Goal: Information Seeking & Learning: Learn about a topic

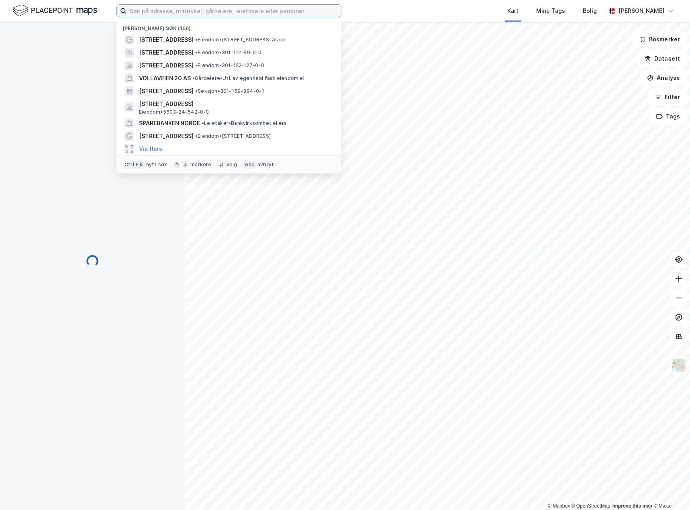
click at [137, 8] on input at bounding box center [234, 11] width 214 height 12
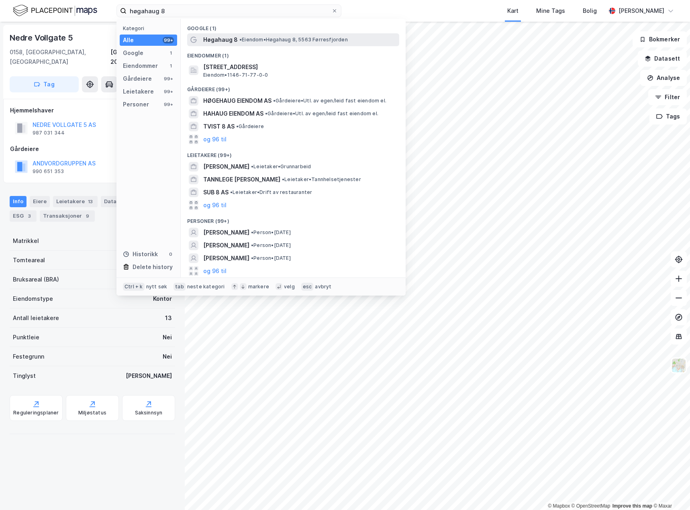
click at [257, 40] on span "• Eiendom • [STREET_ADDRESS]" at bounding box center [293, 40] width 108 height 6
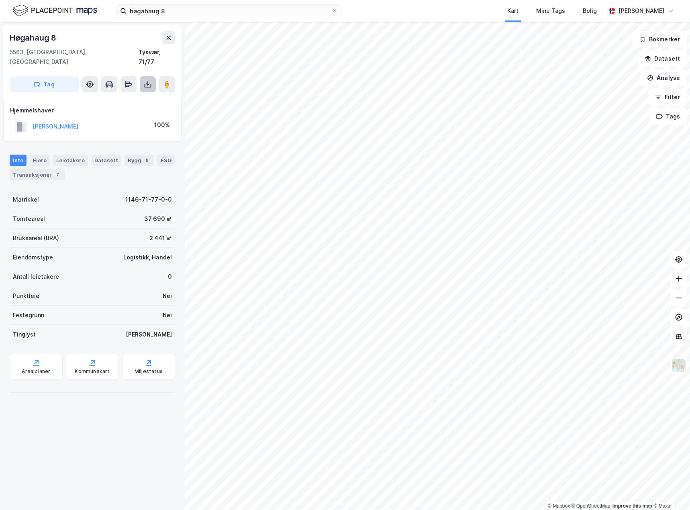
click at [145, 80] on icon at bounding box center [148, 84] width 8 height 8
click at [127, 97] on div "Last ned grunnbok" at bounding box center [108, 100] width 47 height 6
click at [35, 169] on div "Transaksjoner 7" at bounding box center [37, 174] width 55 height 11
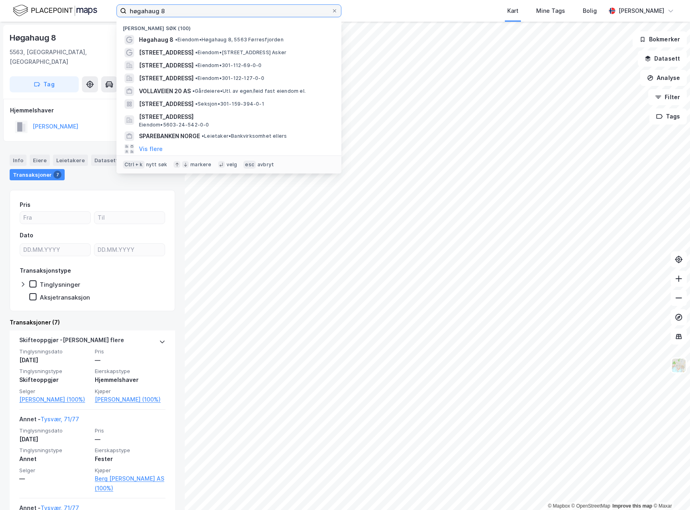
drag, startPoint x: 184, startPoint y: 13, endPoint x: 51, endPoint y: 18, distance: 132.7
click at [51, 18] on div "høgahaug 8 Nylige søk (100) Høgahaug 8 • Eiendom • [STREET_ADDRESS] • Eiendom •…" at bounding box center [345, 11] width 690 height 22
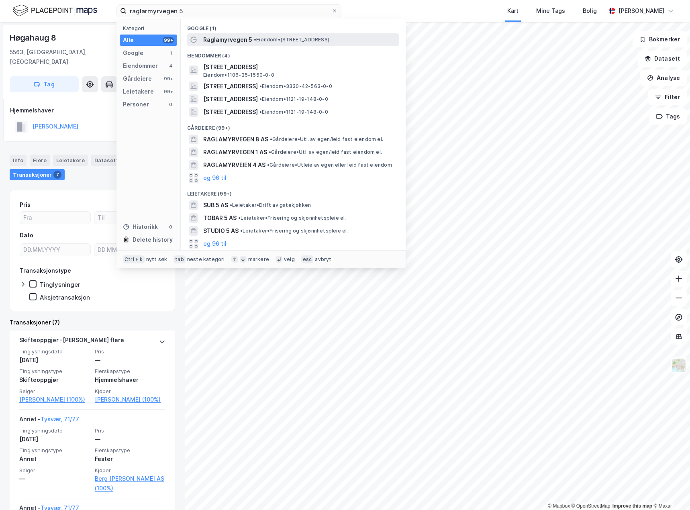
click at [279, 41] on span "• Eiendom • [STREET_ADDRESS]" at bounding box center [292, 40] width 76 height 6
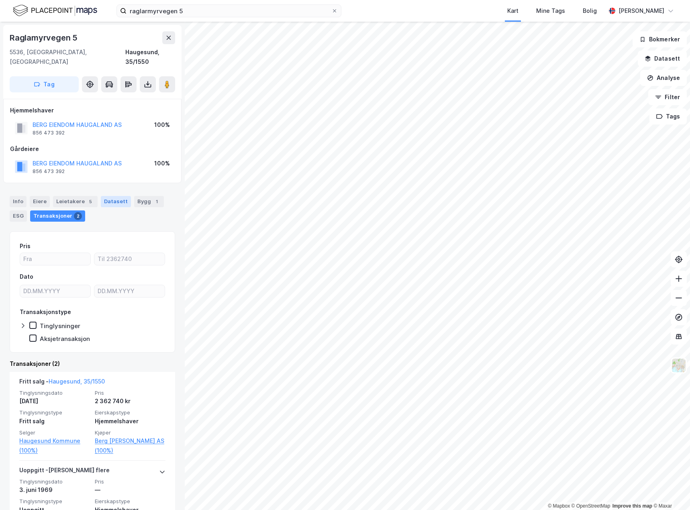
click at [118, 196] on div "Datasett" at bounding box center [116, 201] width 30 height 11
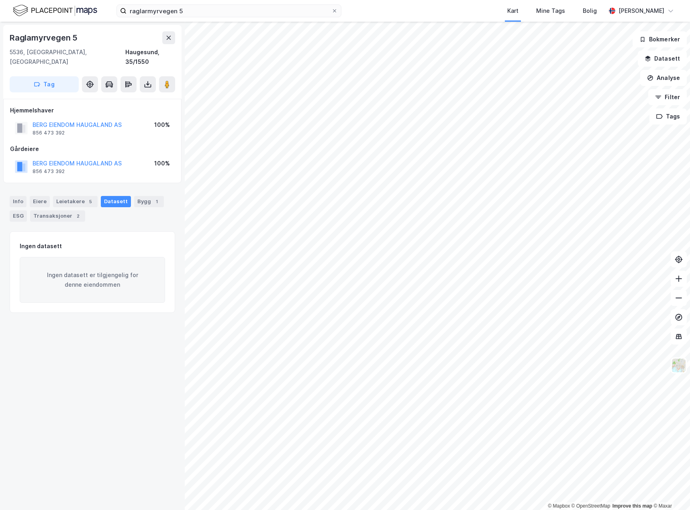
click at [64, 214] on div "Info [PERSON_NAME] 5 Datasett Bygg 1 ESG Transaksjoner 2" at bounding box center [92, 205] width 185 height 39
click at [64, 210] on div "Transaksjoner 2" at bounding box center [57, 215] width 55 height 11
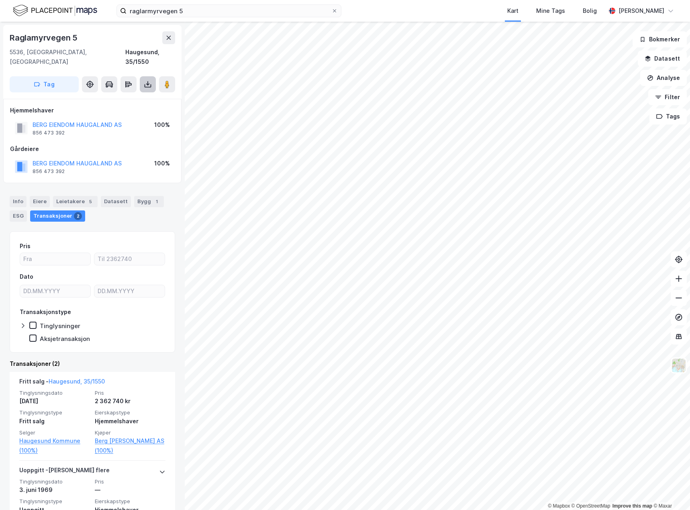
click at [149, 80] on icon at bounding box center [148, 84] width 8 height 8
click at [110, 97] on div "Last ned grunnbok" at bounding box center [108, 100] width 47 height 6
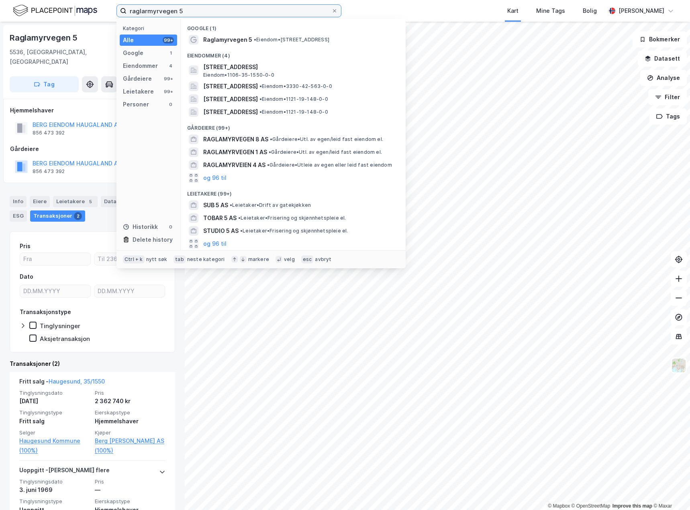
drag, startPoint x: 195, startPoint y: 10, endPoint x: 96, endPoint y: 4, distance: 99.8
click at [96, 4] on div "raglarmyrvegen 5 Kategori Alle 99+ Google 1 Eiendommer 4 Gårdeiere 99+ Leietake…" at bounding box center [345, 11] width 690 height 22
paste input "[STREET_ADDRESS]"
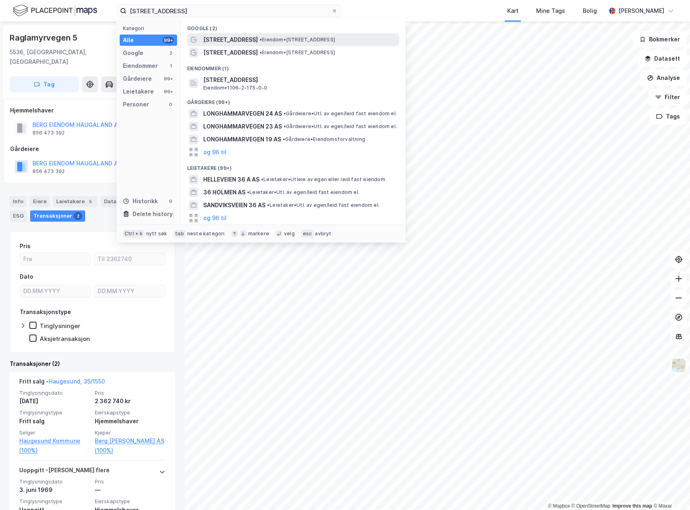
click at [262, 41] on span "•" at bounding box center [260, 40] width 2 height 6
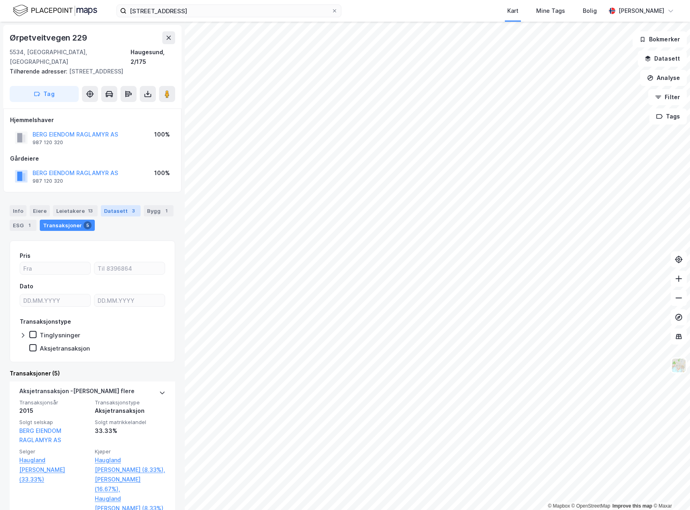
click at [105, 205] on div "Datasett 3" at bounding box center [121, 210] width 40 height 11
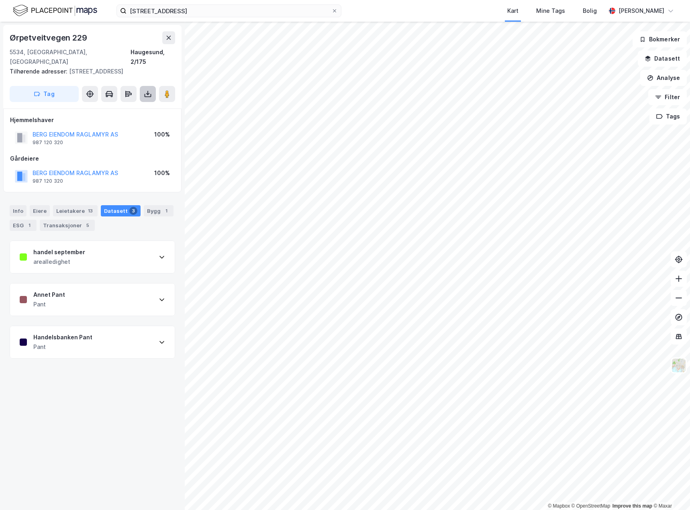
click at [147, 90] on icon at bounding box center [148, 94] width 8 height 8
click at [117, 107] on div "Last ned grunnbok" at bounding box center [108, 110] width 47 height 6
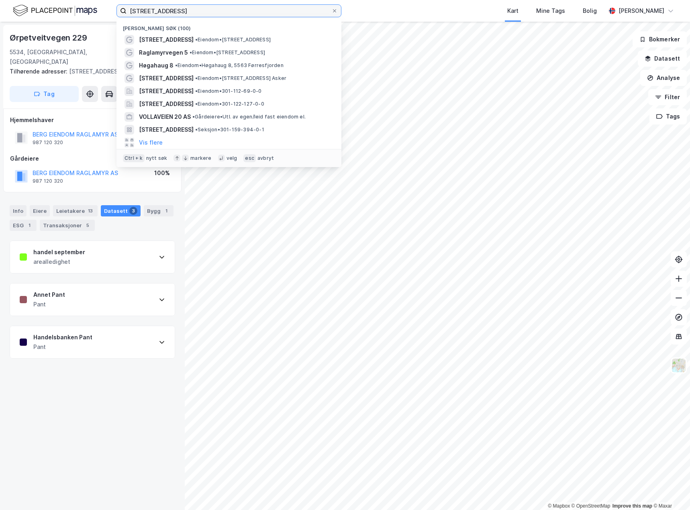
drag, startPoint x: 257, startPoint y: 13, endPoint x: 127, endPoint y: 10, distance: 130.2
click at [127, 10] on input "[STREET_ADDRESS]" at bounding box center [229, 11] width 205 height 12
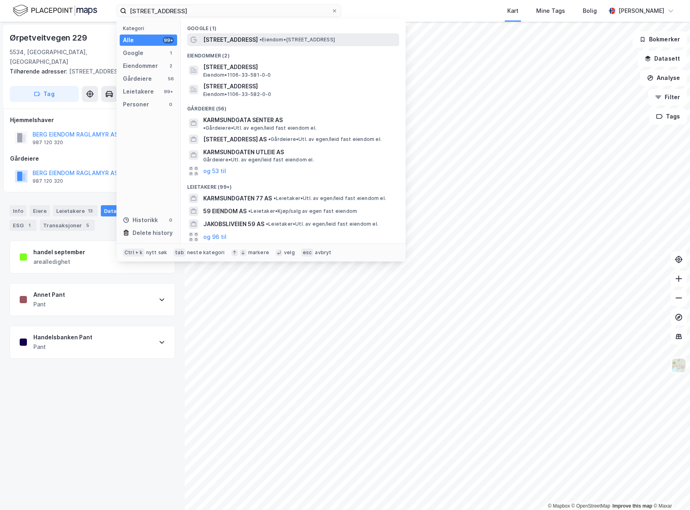
click at [251, 40] on span "[STREET_ADDRESS]" at bounding box center [230, 40] width 55 height 10
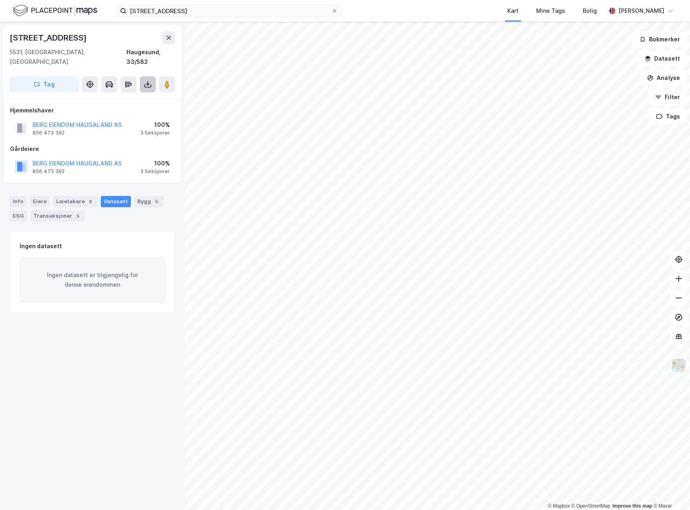
click at [151, 80] on icon at bounding box center [148, 84] width 8 height 8
click at [118, 97] on div "Last ned grunnbok" at bounding box center [108, 100] width 47 height 6
click at [54, 210] on div "Transaksjoner 5" at bounding box center [57, 215] width 55 height 11
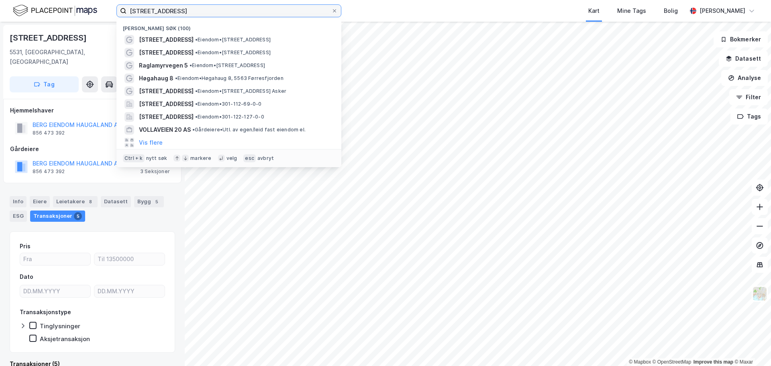
drag, startPoint x: 195, startPoint y: 12, endPoint x: 74, endPoint y: 16, distance: 121.4
click at [74, 16] on div "[STREET_ADDRESS] Nylige søk (100) [STREET_ADDRESS] • Eiendom • [STREET_ADDRESS]…" at bounding box center [385, 11] width 771 height 22
paste input "Hanisch Eiendom AS"
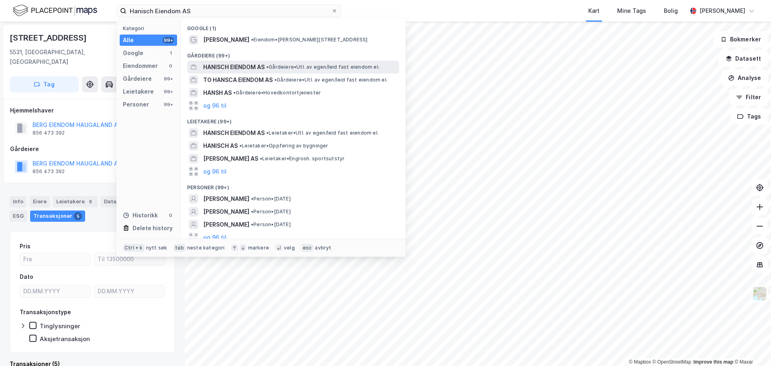
click at [246, 63] on span "HANISCH EIENDOM AS" at bounding box center [233, 67] width 61 height 10
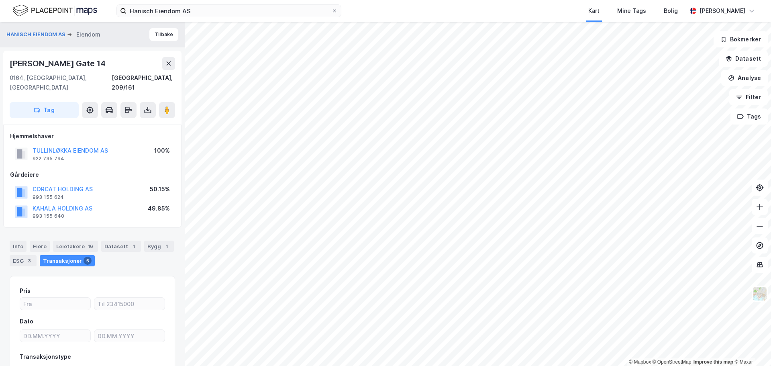
scroll to position [40, 0]
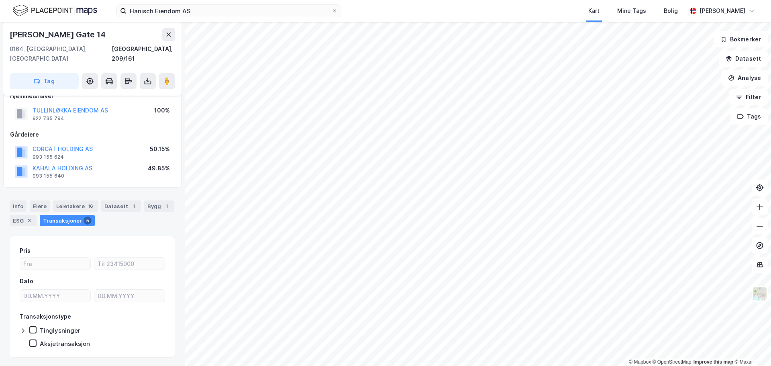
click at [120, 200] on div "Datasett 1" at bounding box center [121, 205] width 40 height 11
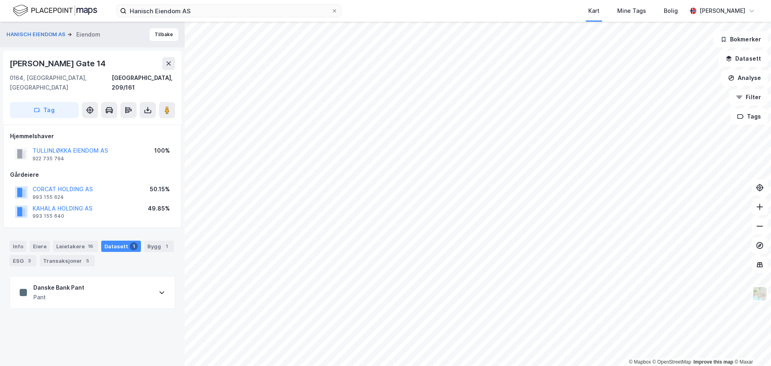
click at [103, 280] on div "Danske Bank Pant Pant" at bounding box center [92, 292] width 165 height 32
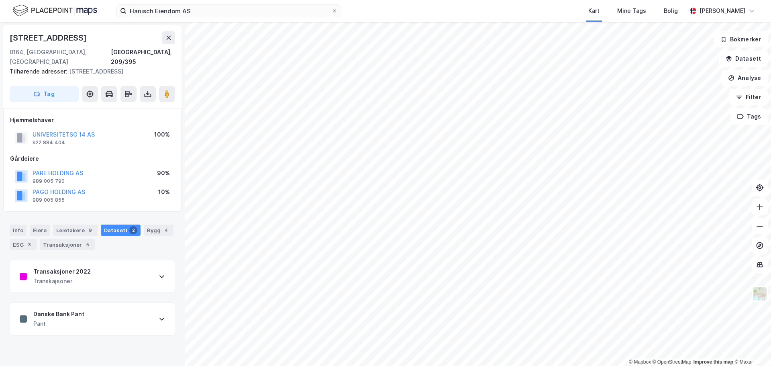
click at [127, 308] on div "Danske Bank Pant Pant" at bounding box center [92, 319] width 165 height 32
click at [0, 0] on button "UNIVERSITETSG 14 AS" at bounding box center [0, 0] width 0 height 0
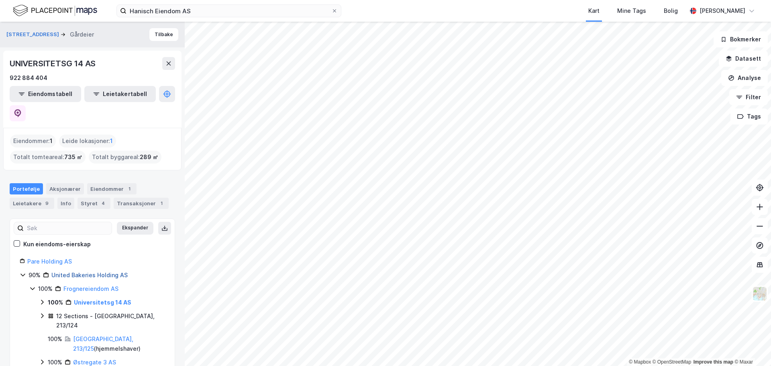
click at [94, 272] on link "United Bakeries Holding AS" at bounding box center [89, 275] width 76 height 7
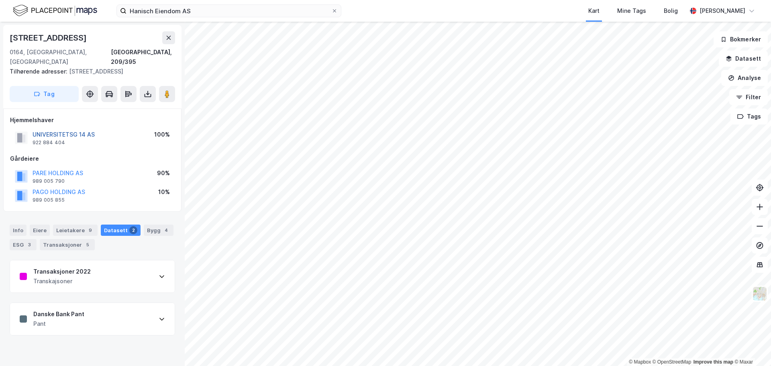
click at [0, 0] on button "UNIVERSITETSG 14 AS" at bounding box center [0, 0] width 0 height 0
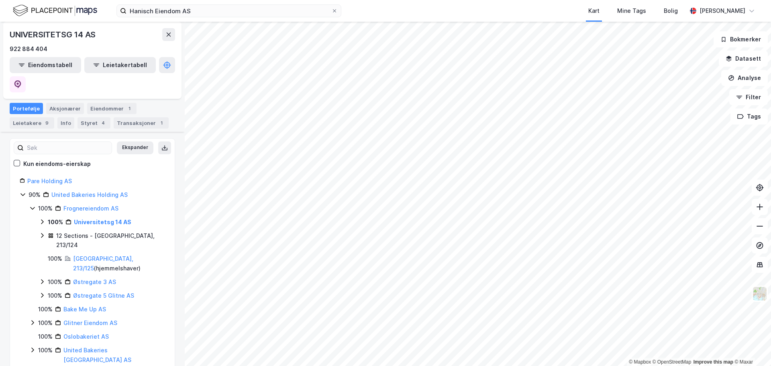
scroll to position [40, 0]
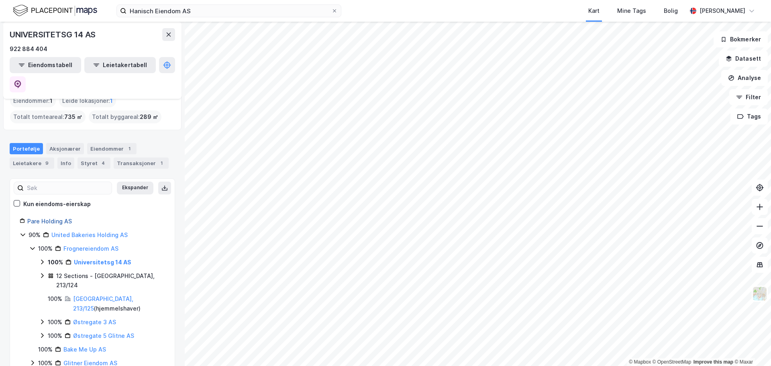
click at [57, 218] on link "Pare Holding AS" at bounding box center [49, 221] width 45 height 7
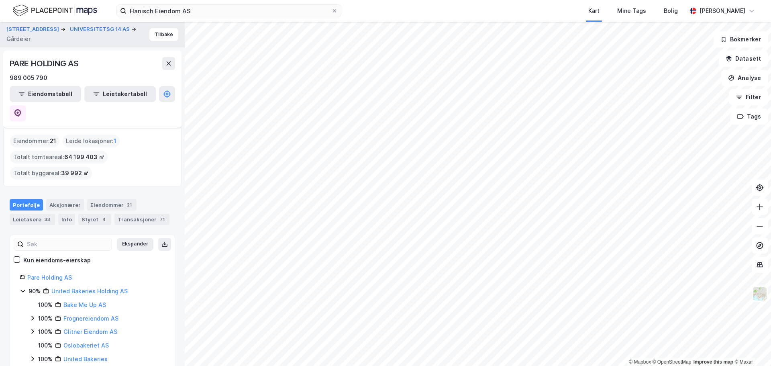
scroll to position [108, 0]
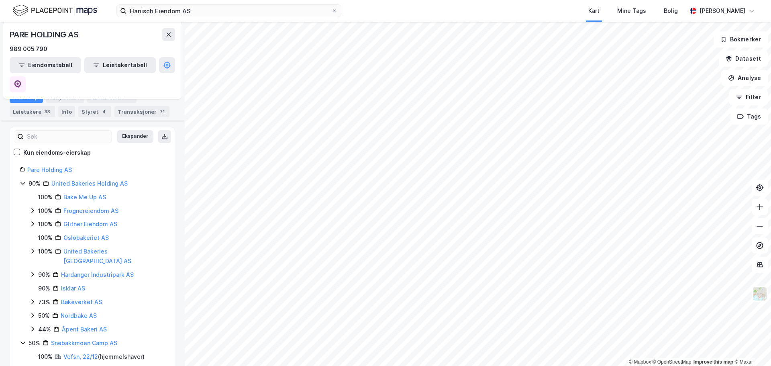
click at [32, 207] on icon at bounding box center [32, 210] width 6 height 6
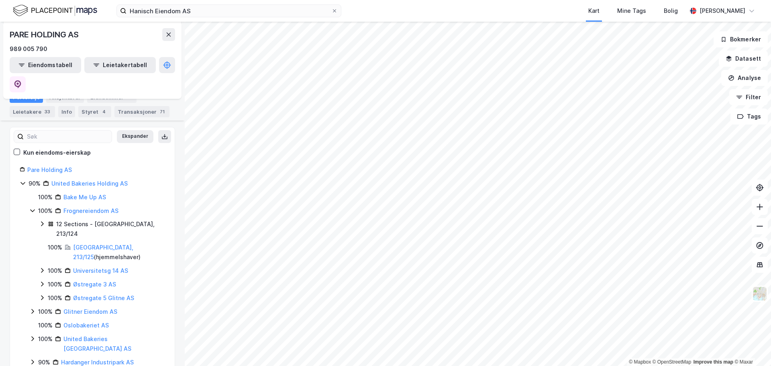
click at [32, 209] on icon at bounding box center [32, 210] width 4 height 3
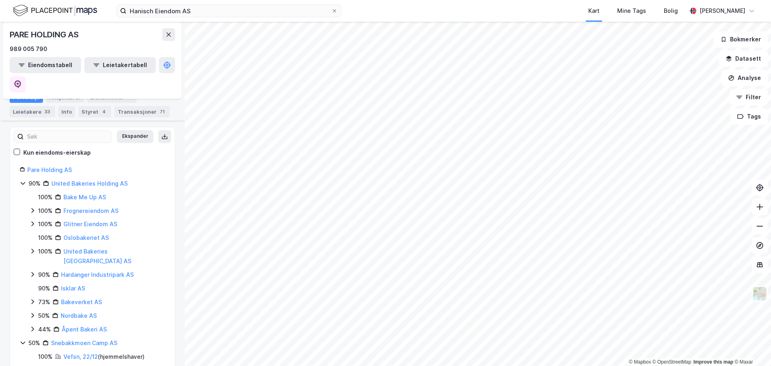
scroll to position [92, 0]
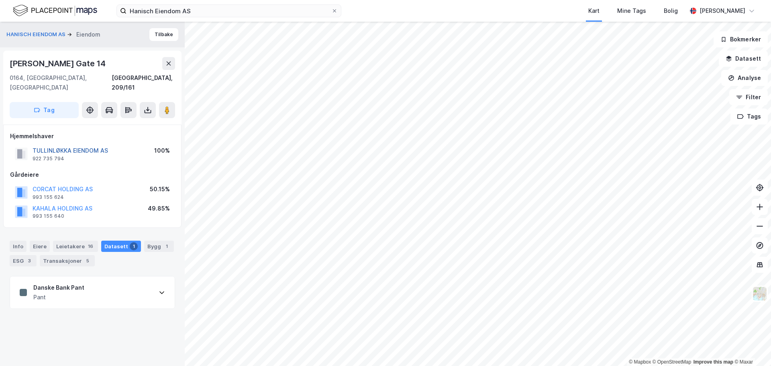
click at [0, 0] on button "TULLINLØKKA EIENDOM AS" at bounding box center [0, 0] width 0 height 0
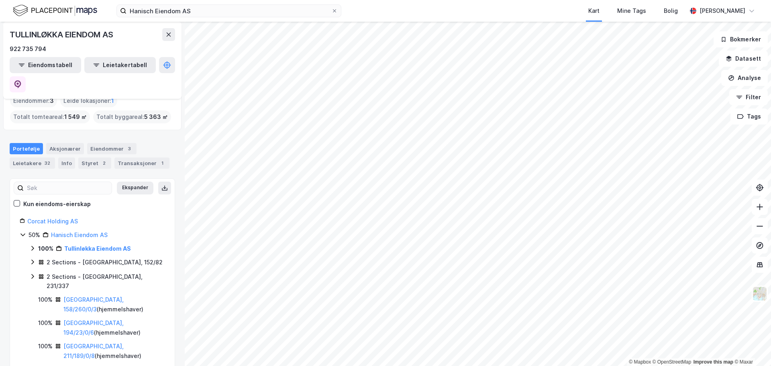
scroll to position [80, 0]
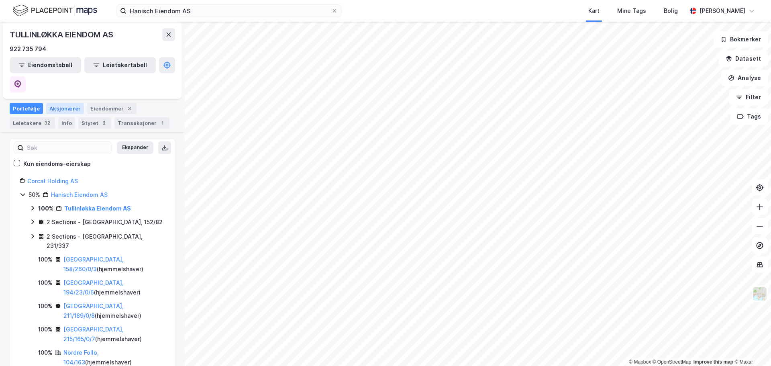
click at [58, 103] on div "Aksjonærer" at bounding box center [65, 108] width 38 height 11
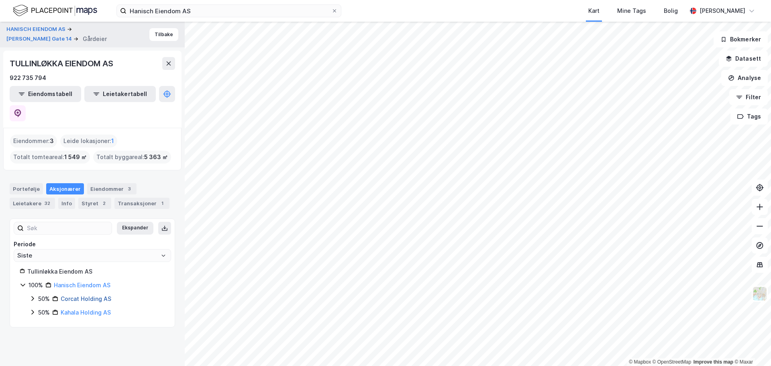
click at [65, 295] on link "Corcat Holding AS" at bounding box center [86, 298] width 51 height 7
click at [85, 332] on link "Kahala Holding AS" at bounding box center [86, 335] width 50 height 7
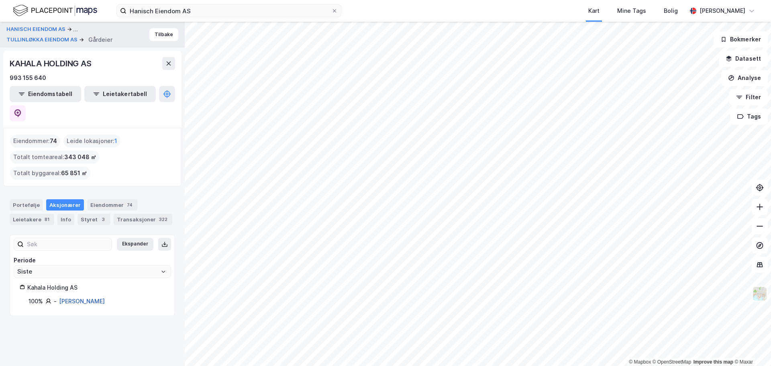
click at [98, 298] on link "[PERSON_NAME]" at bounding box center [82, 301] width 46 height 7
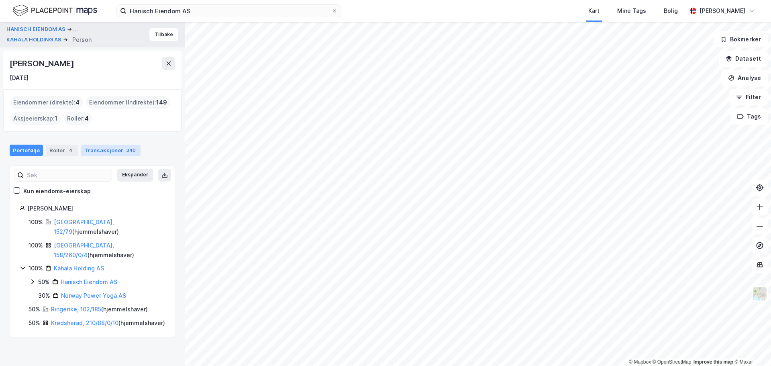
drag, startPoint x: 88, startPoint y: 155, endPoint x: 90, endPoint y: 151, distance: 4.6
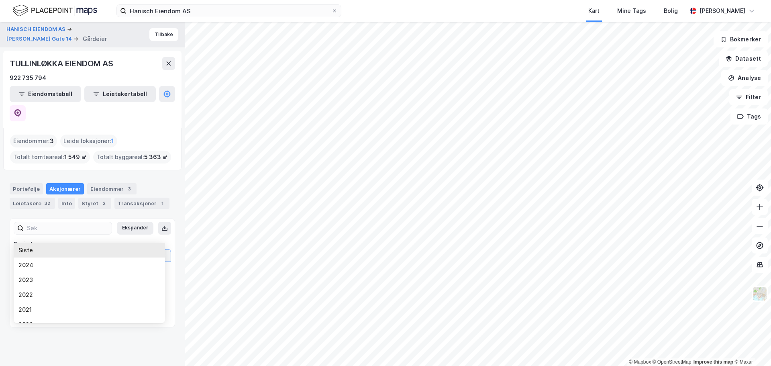
drag, startPoint x: 114, startPoint y: 229, endPoint x: 107, endPoint y: 232, distance: 7.4
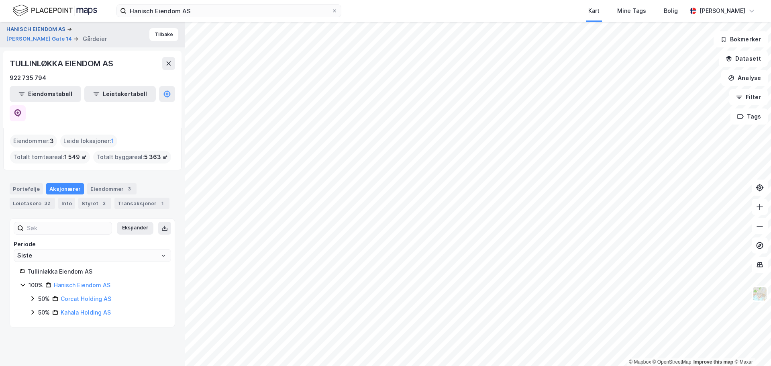
click at [36, 29] on button "HANISCH EIENDOM AS" at bounding box center [36, 29] width 61 height 8
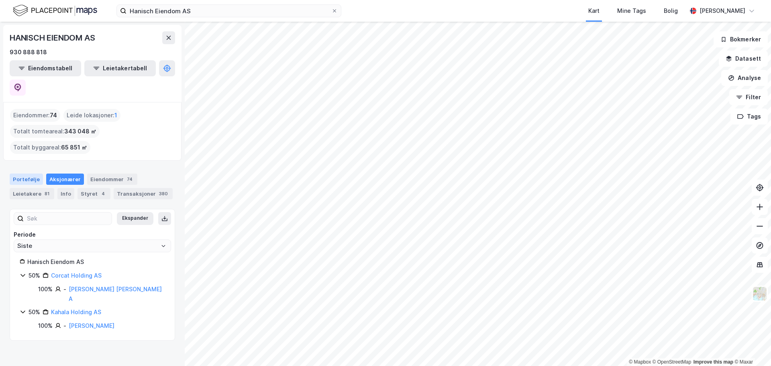
click at [25, 174] on div "Portefølje" at bounding box center [26, 179] width 33 height 11
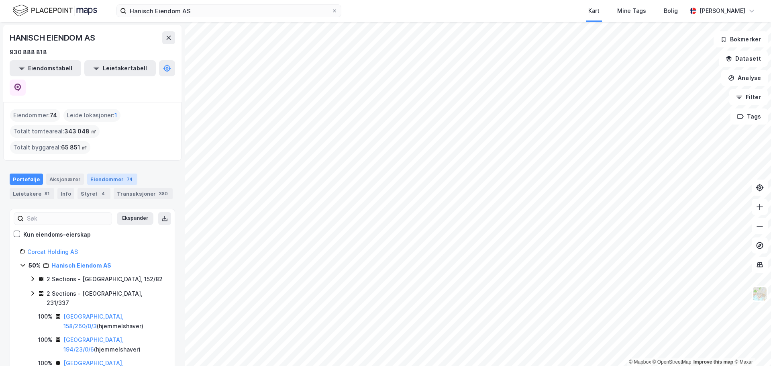
click at [107, 174] on div "Eiendommer 74" at bounding box center [112, 179] width 50 height 11
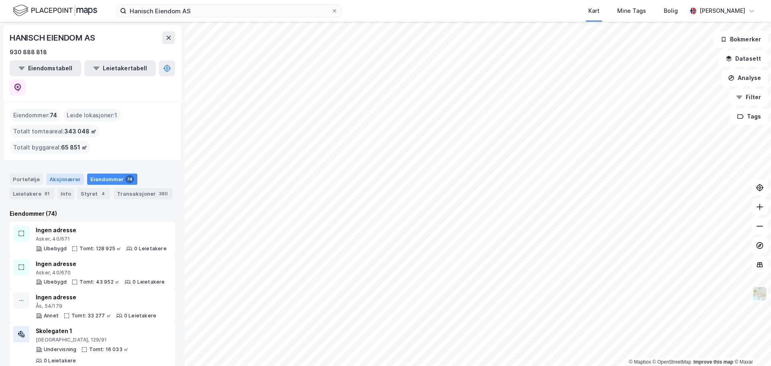
click at [59, 174] on div "Aksjonærer" at bounding box center [65, 179] width 38 height 11
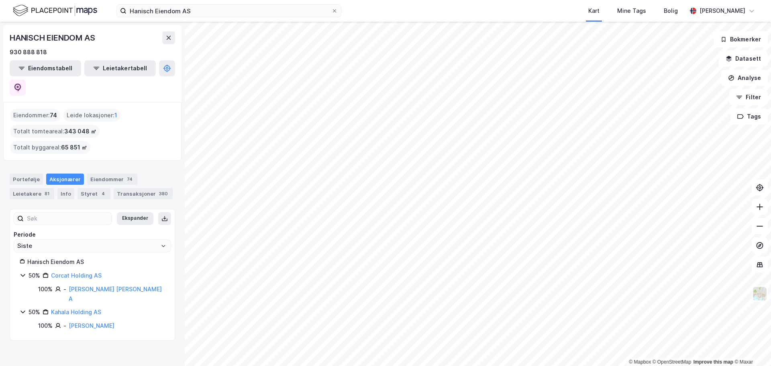
click at [47, 46] on div "HANISCH EIENDOM AS 930 888 818" at bounding box center [92, 44] width 165 height 26
drag, startPoint x: 54, startPoint y: 51, endPoint x: 0, endPoint y: 51, distance: 54.2
click at [0, 51] on div "HANISCH EIENDOM AS 930 888 818 Eiendomstabell Leietakertabell Eiendommer : 74 L…" at bounding box center [92, 194] width 185 height 344
copy div "930 888 818"
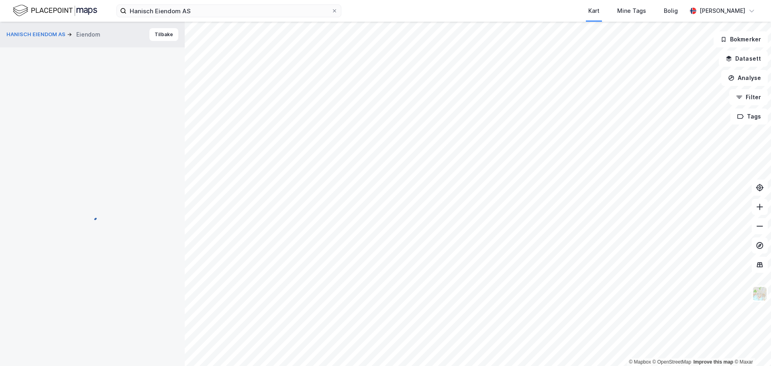
scroll to position [29, 0]
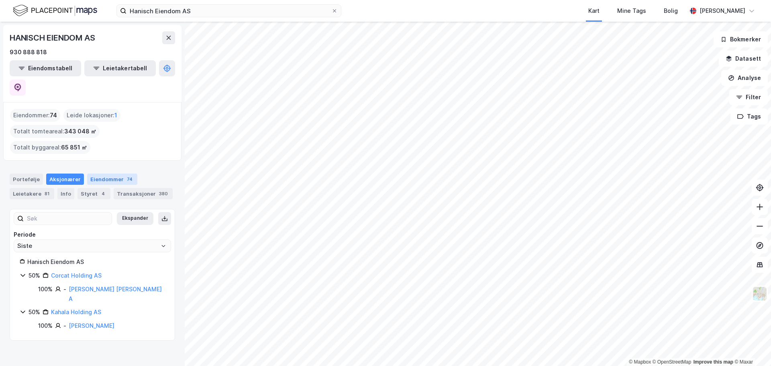
click at [114, 174] on div "Eiendommer 74" at bounding box center [112, 179] width 50 height 11
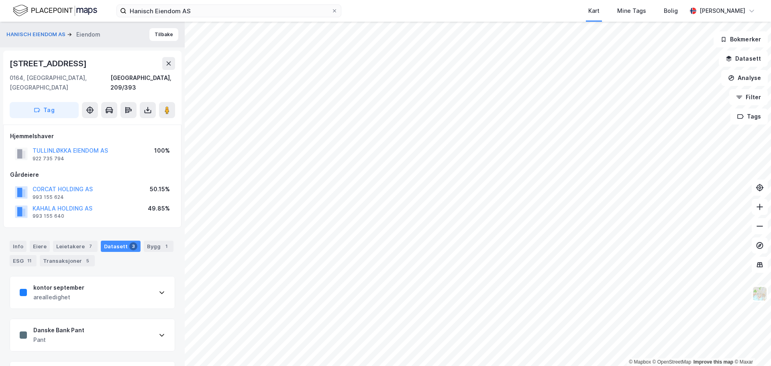
scroll to position [28, 0]
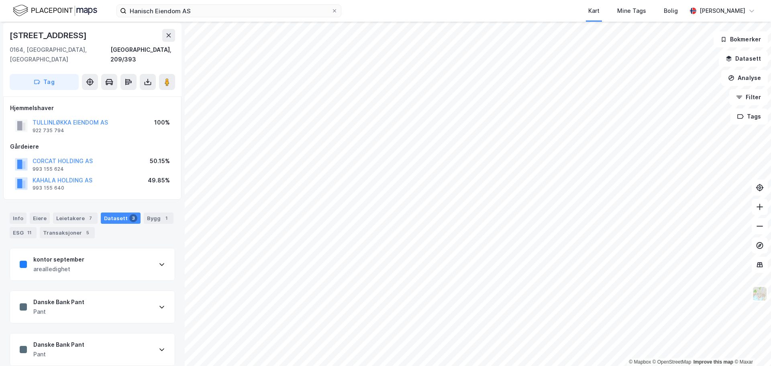
click at [107, 291] on div "Danske Bank Pant Pant" at bounding box center [92, 307] width 165 height 32
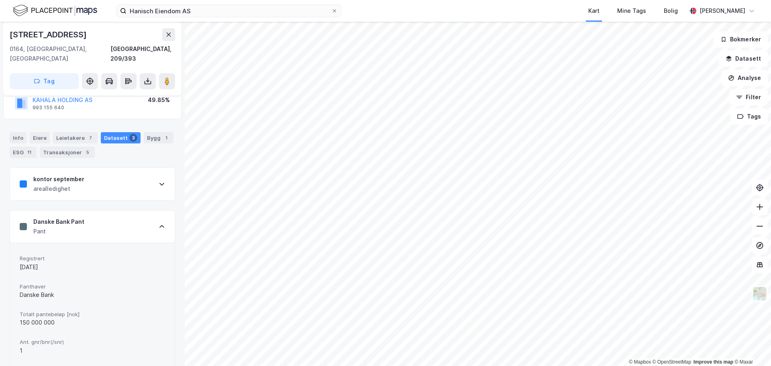
scroll to position [149, 0]
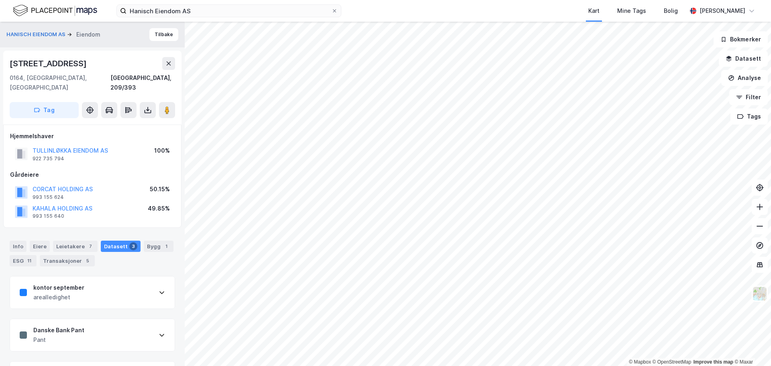
scroll to position [28, 0]
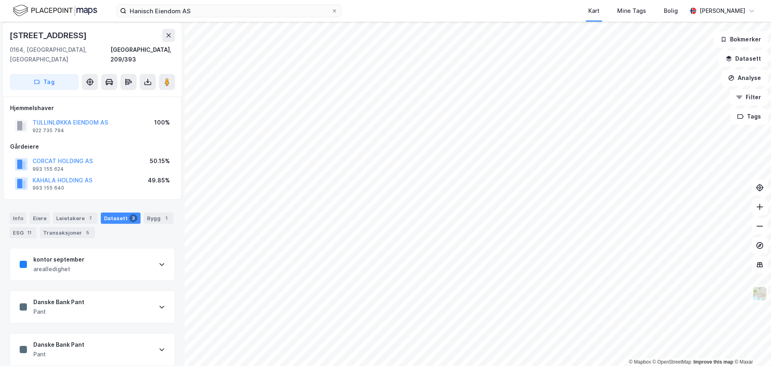
click at [104, 298] on div "Danske Bank Pant Pant" at bounding box center [92, 307] width 165 height 32
drag, startPoint x: 59, startPoint y: 339, endPoint x: 10, endPoint y: 338, distance: 49.0
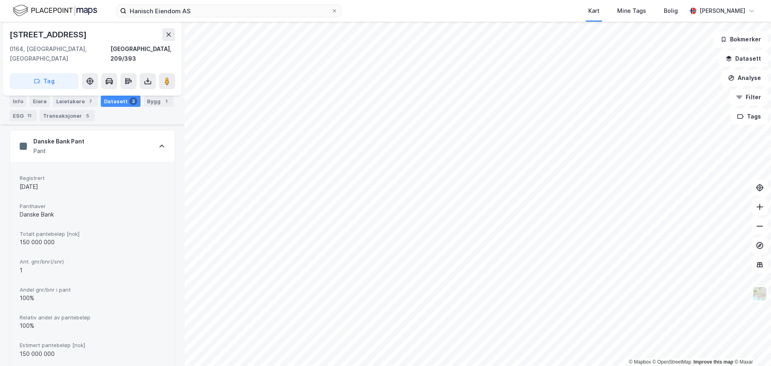
scroll to position [229, 0]
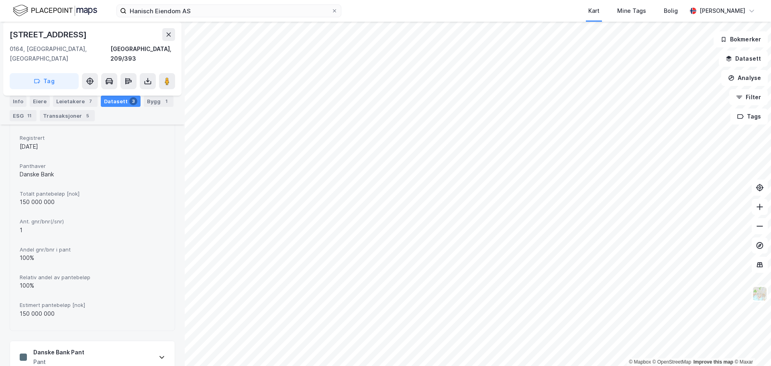
drag, startPoint x: 225, startPoint y: 20, endPoint x: 116, endPoint y: 20, distance: 108.9
click at [116, 20] on div "Hanisch Eiendom AS Kart Mine Tags Bolig [PERSON_NAME]" at bounding box center [385, 11] width 771 height 22
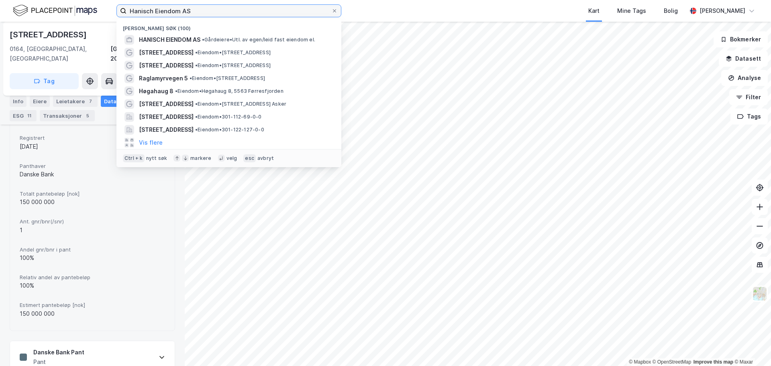
click at [204, 6] on input "Hanisch Eiendom AS" at bounding box center [229, 11] width 205 height 12
drag, startPoint x: 204, startPoint y: 10, endPoint x: 104, endPoint y: 9, distance: 99.6
click at [104, 9] on div "Hanisch Eiendom AS Nylige søk (100) HANISCH EIENDOM AS • Gårdeiere • Utl. av eg…" at bounding box center [385, 11] width 771 height 22
paste input "Continuum Property"
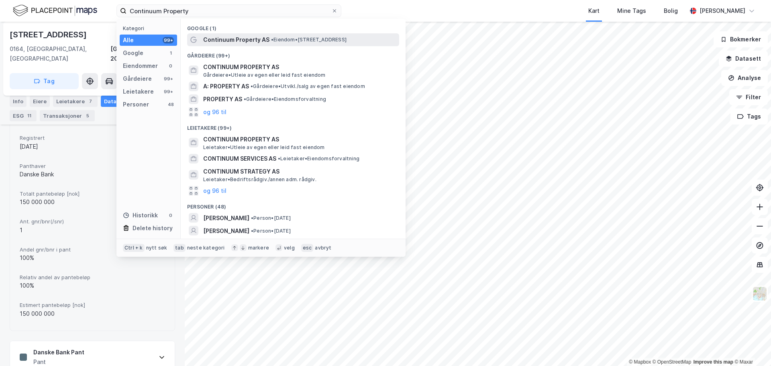
click at [271, 40] on span "•" at bounding box center [272, 40] width 2 height 6
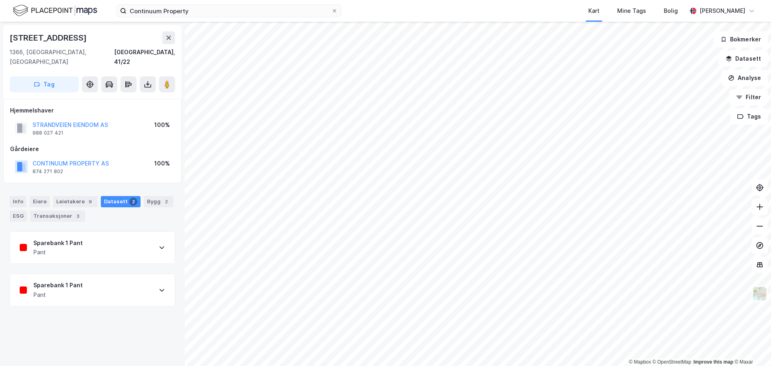
click at [62, 159] on div "CONTINUUM PROPERTY AS" at bounding box center [71, 164] width 76 height 10
click at [0, 0] on button "CONTINUUM PROPERTY AS" at bounding box center [0, 0] width 0 height 0
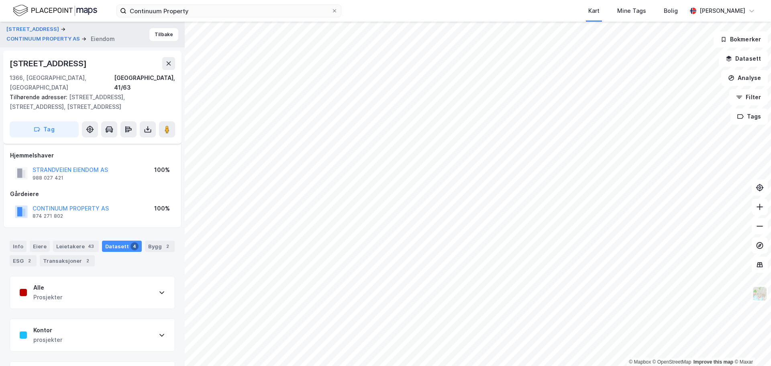
scroll to position [71, 0]
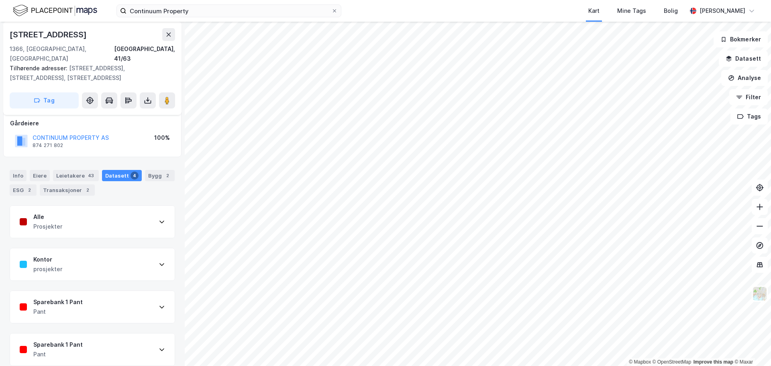
click at [126, 296] on div "Sparebank 1 Pant Pant" at bounding box center [92, 307] width 165 height 32
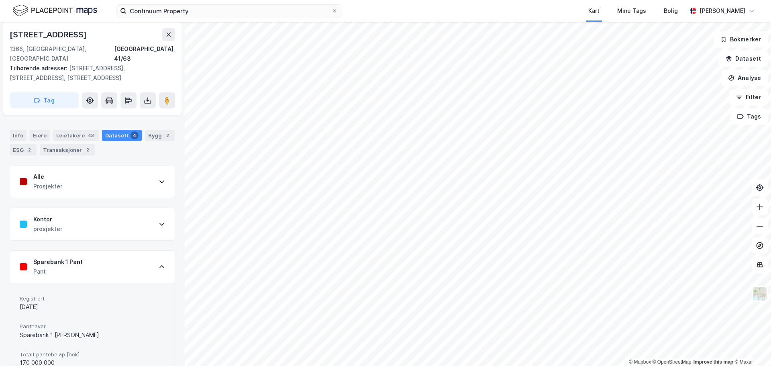
scroll to position [151, 0]
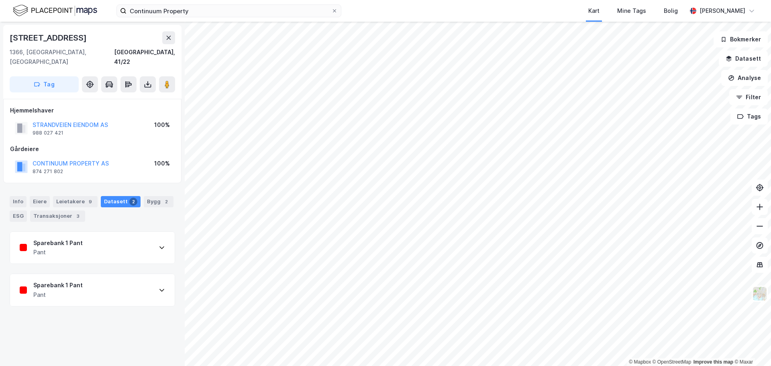
click at [113, 238] on div "Sparebank 1 Pant Pant" at bounding box center [92, 248] width 165 height 32
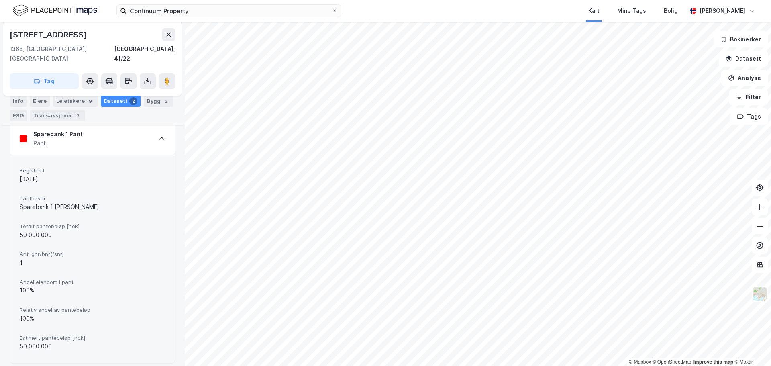
scroll to position [69, 0]
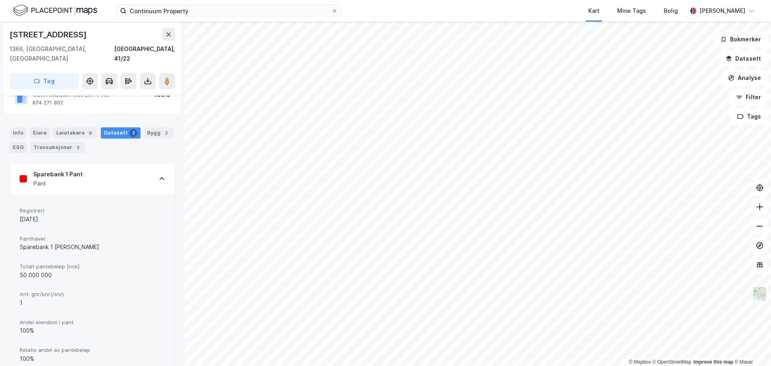
click at [159, 176] on icon at bounding box center [162, 179] width 6 height 6
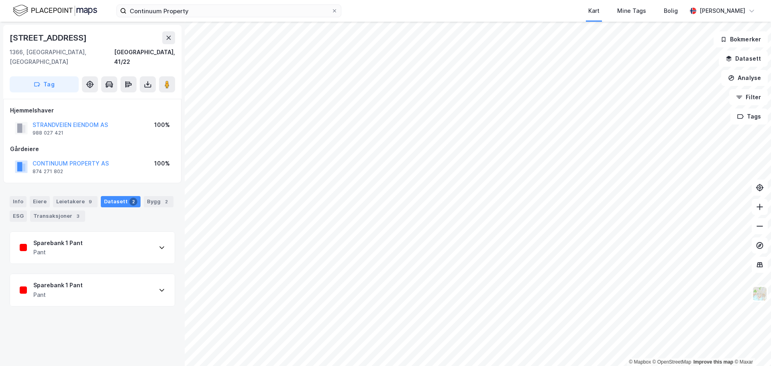
scroll to position [0, 0]
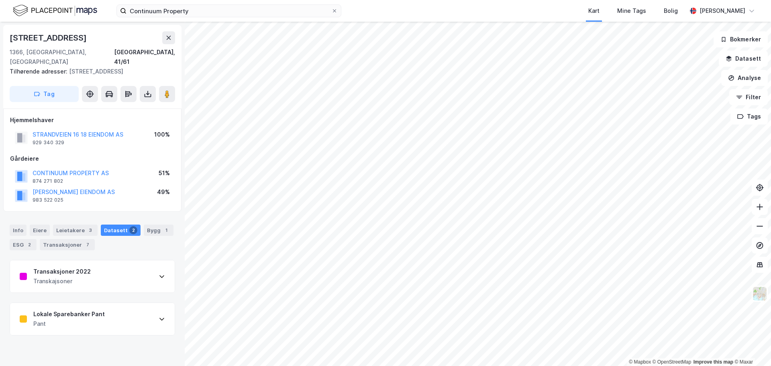
click at [139, 314] on div "Lokale Sparebanker Pant Pant" at bounding box center [92, 319] width 165 height 32
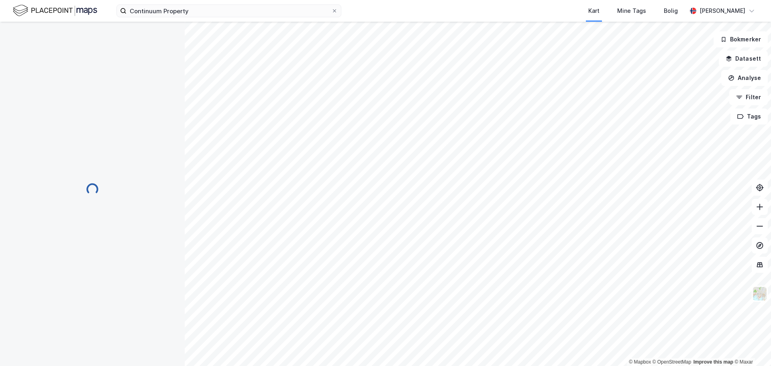
scroll to position [2, 0]
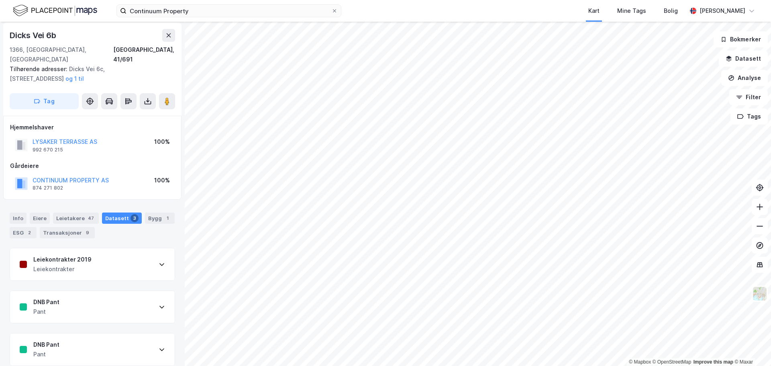
click at [117, 297] on div "DNB Pant Pant" at bounding box center [92, 307] width 165 height 32
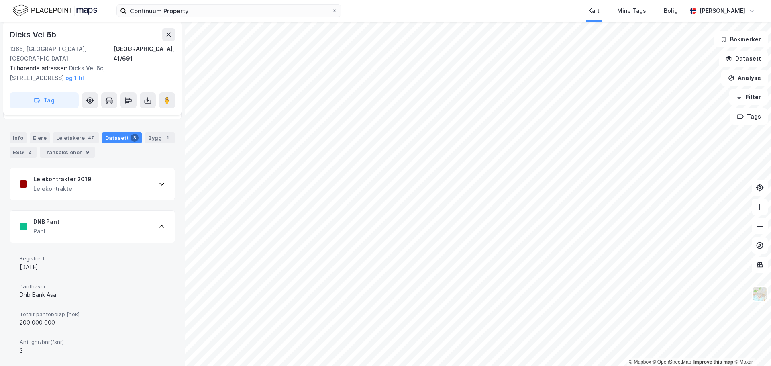
scroll to position [0, 0]
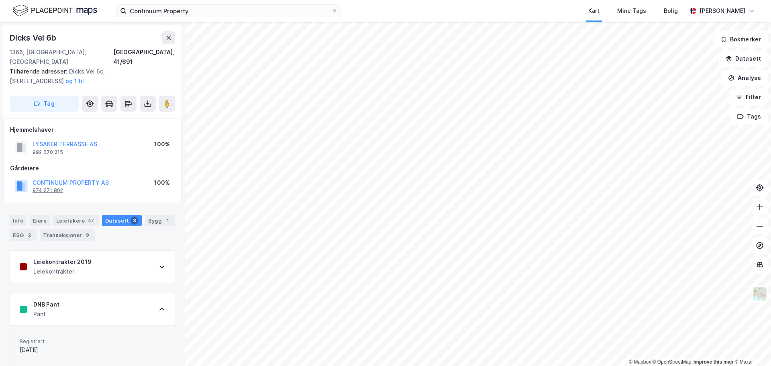
drag, startPoint x: 62, startPoint y: 186, endPoint x: 58, endPoint y: 182, distance: 5.7
click at [61, 184] on div "CONTINUUM PROPERTY AS 874 271 802 100%" at bounding box center [92, 185] width 165 height 19
click at [55, 187] on div "874 271 802" at bounding box center [48, 190] width 31 height 6
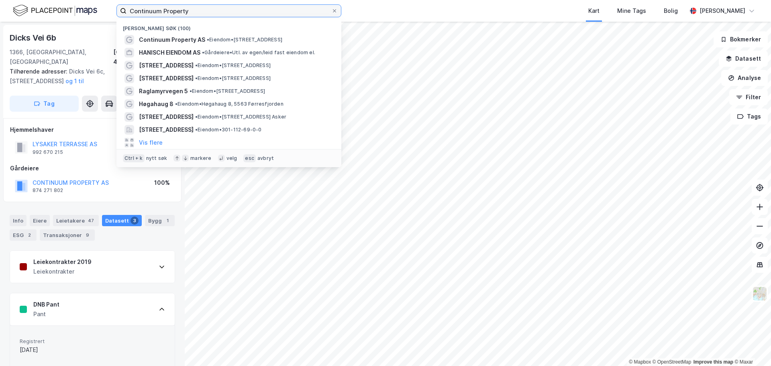
drag, startPoint x: 197, startPoint y: 11, endPoint x: 68, endPoint y: 16, distance: 129.0
click at [68, 16] on div "Continuum Property Nylige søk (100) Continuum Property AS • Eiendom • [STREET_A…" at bounding box center [385, 11] width 771 height 22
paste input "Braathen Eiendom"
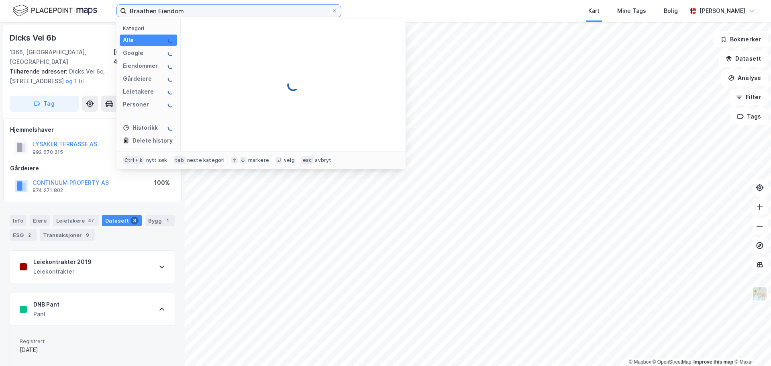
type input "Braathen Eiendom"
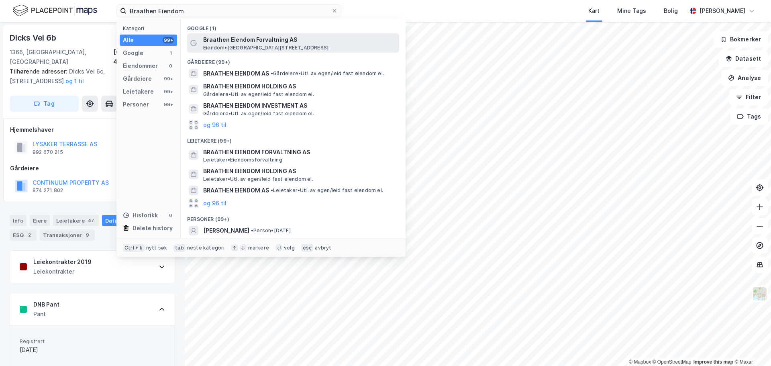
click at [268, 45] on span "Eiendom • [STREET_ADDRESS]" at bounding box center [265, 48] width 125 height 6
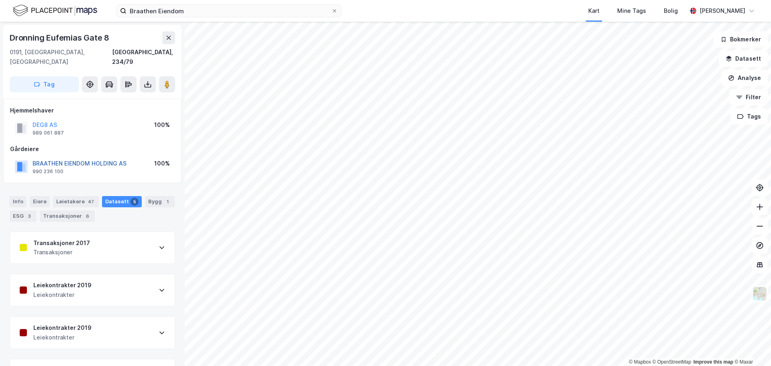
click at [0, 0] on button "BRAATHEN EIENDOM HOLDING AS" at bounding box center [0, 0] width 0 height 0
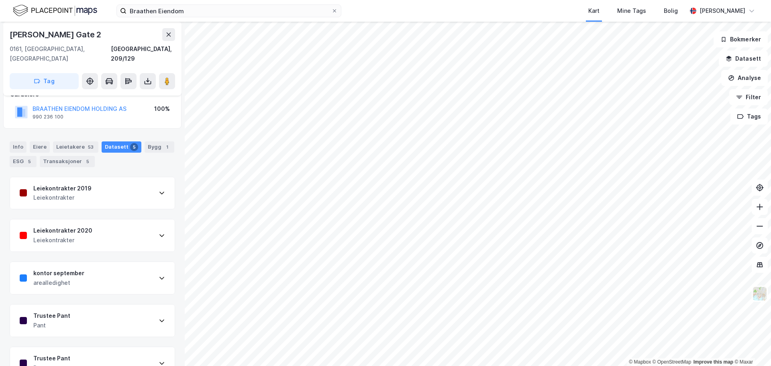
scroll to position [94, 0]
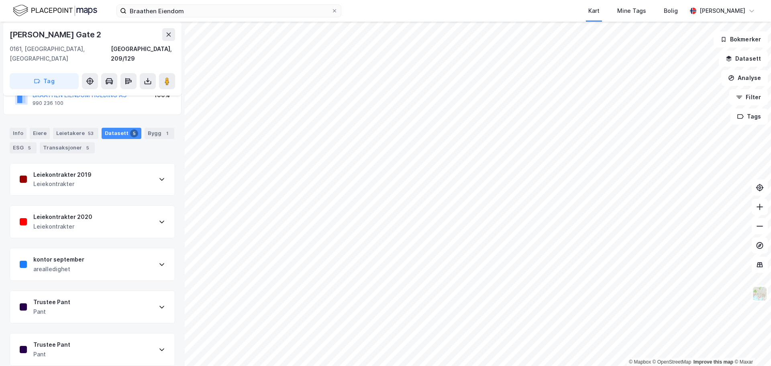
click at [159, 304] on icon at bounding box center [162, 307] width 6 height 6
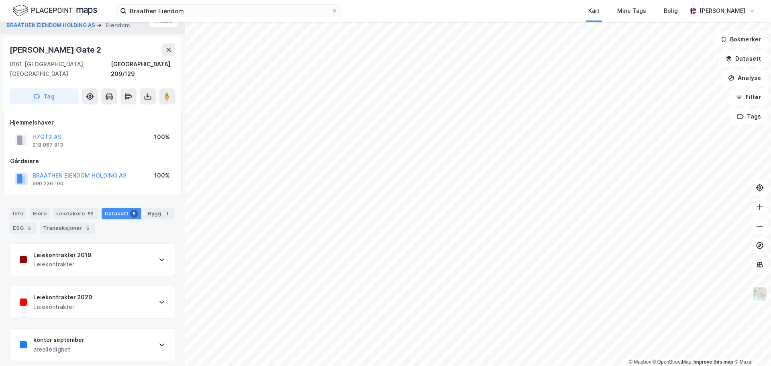
scroll to position [0, 0]
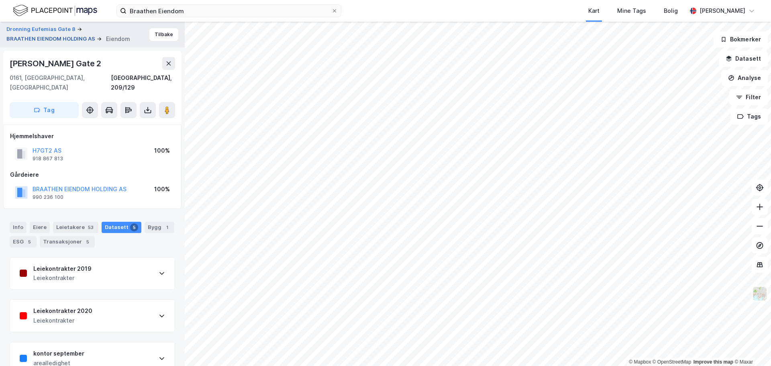
click at [39, 38] on button "BRAATHEN EIENDOM HOLDING AS" at bounding box center [51, 39] width 90 height 8
click at [127, 261] on div "Leiekontrakter 2017 Leiekontrakter" at bounding box center [92, 273] width 165 height 32
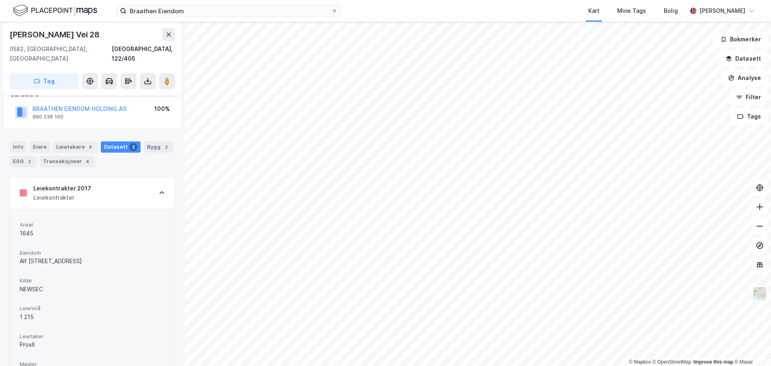
scroll to position [40, 0]
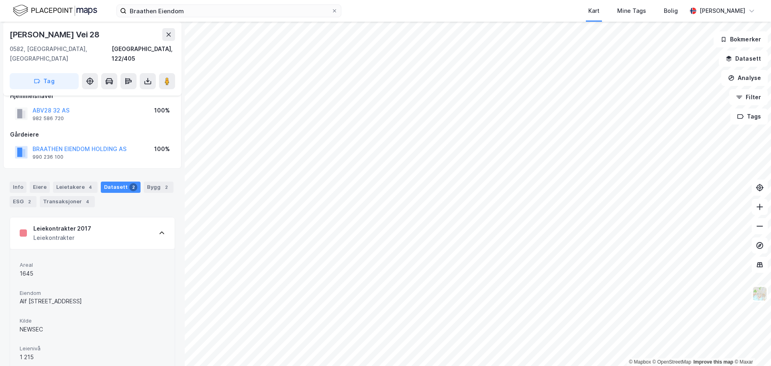
click at [130, 222] on div "Leiekontrakter 2017 Leiekontrakter" at bounding box center [92, 233] width 165 height 32
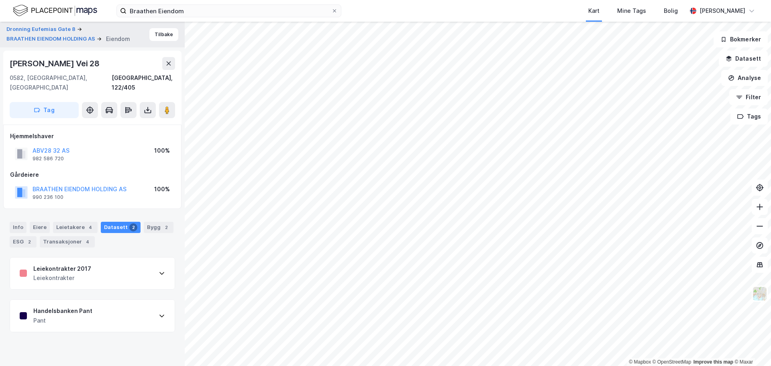
scroll to position [0, 0]
click at [72, 222] on div "Leietakere 4" at bounding box center [75, 227] width 45 height 11
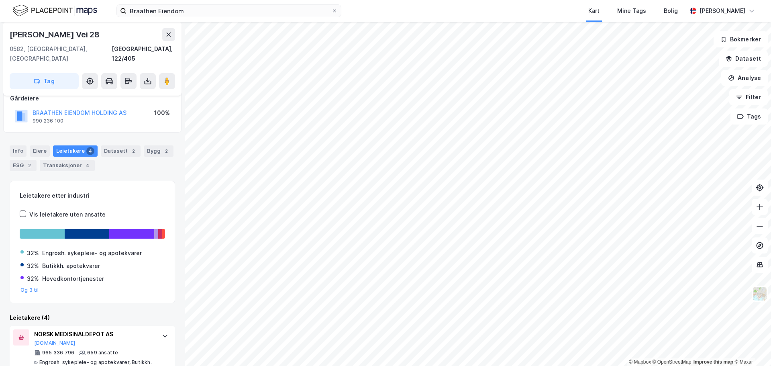
scroll to position [116, 0]
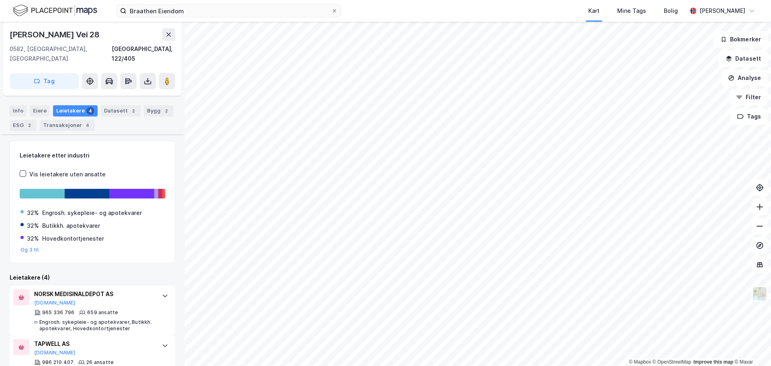
drag, startPoint x: 65, startPoint y: 89, endPoint x: 63, endPoint y: 84, distance: 4.9
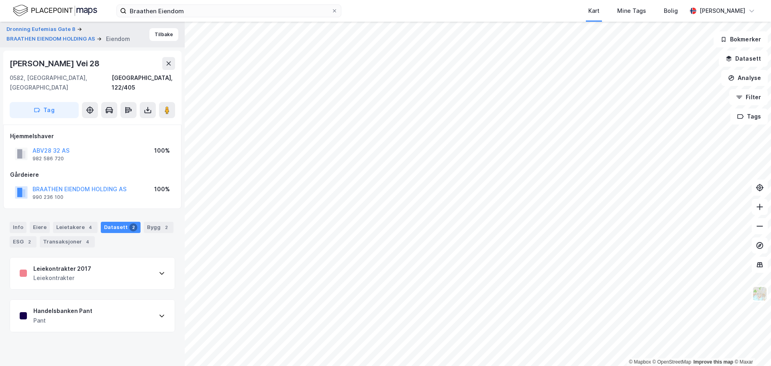
click at [123, 305] on div "Handelsbanken Pant Pant" at bounding box center [92, 316] width 165 height 32
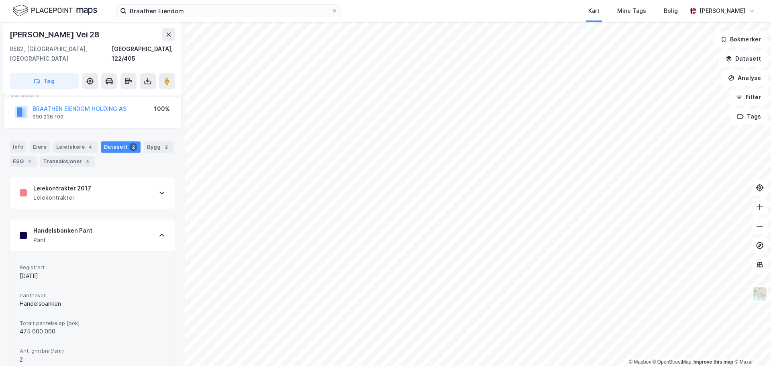
scroll to position [121, 0]
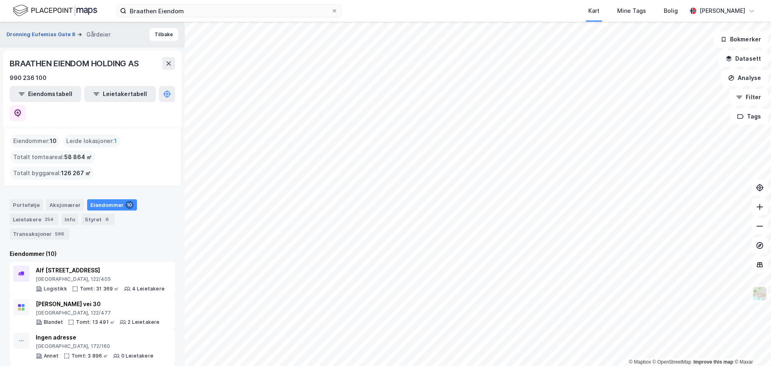
click at [37, 34] on button "Dronning Eufemias Gate 8" at bounding box center [41, 35] width 71 height 8
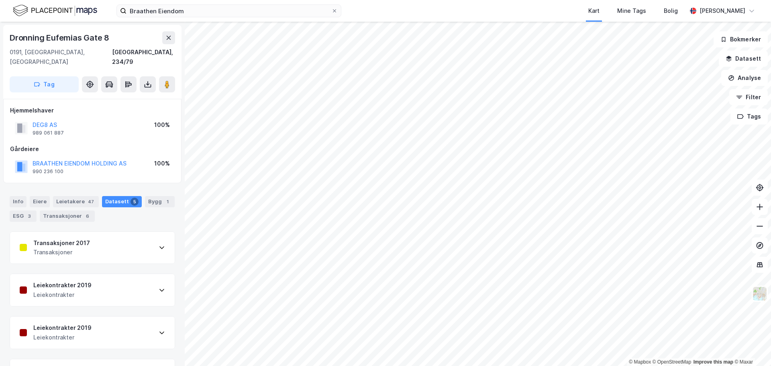
scroll to position [68, 0]
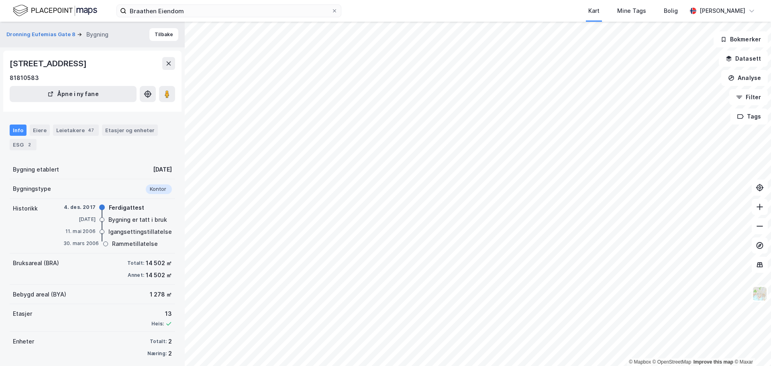
scroll to position [7, 0]
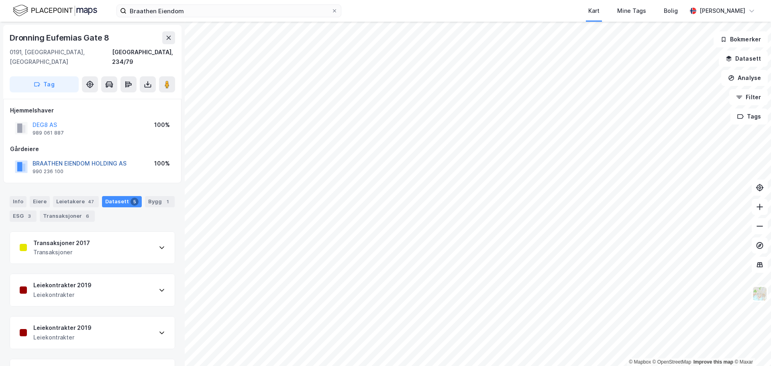
click at [0, 0] on button "BRAATHEN EIENDOM HOLDING AS" at bounding box center [0, 0] width 0 height 0
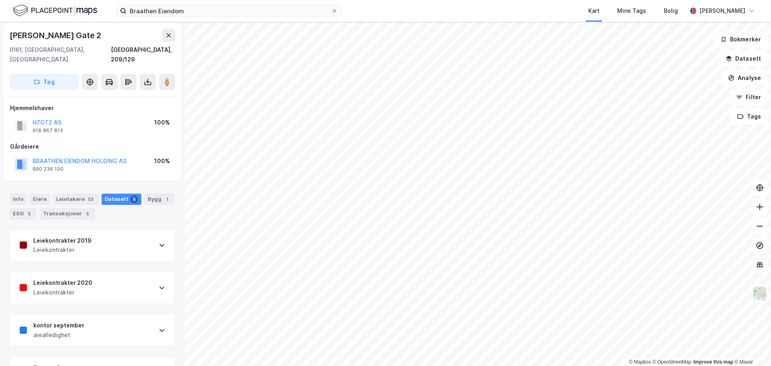
scroll to position [94, 0]
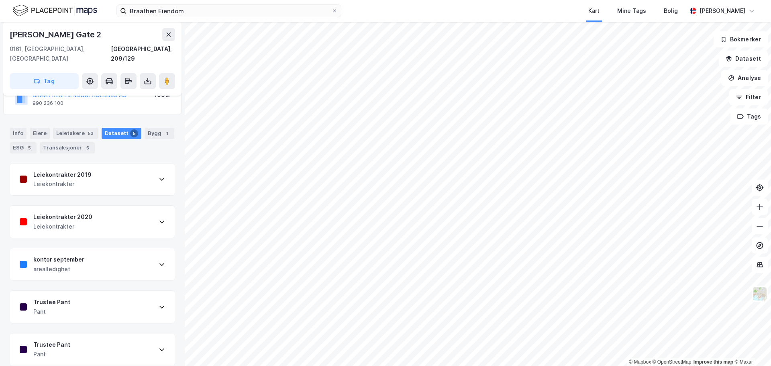
click at [129, 337] on div "Trustee Pant Pant" at bounding box center [92, 349] width 165 height 32
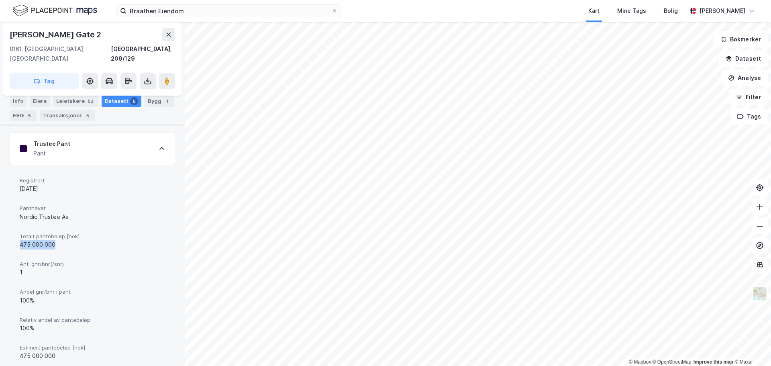
drag, startPoint x: 17, startPoint y: 234, endPoint x: 79, endPoint y: 234, distance: 61.5
click at [79, 234] on div "Registrert [DATE] Panthaver Nordic Trustee As Totalt pantebeløp [nok] 475 000 0…" at bounding box center [92, 269] width 165 height 208
click at [141, 139] on div "Trustee Pant Pant" at bounding box center [92, 149] width 165 height 32
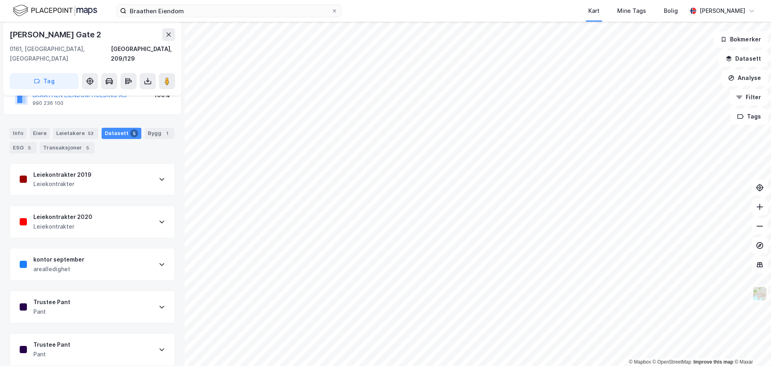
click at [94, 300] on div "Trustee Pant Pant" at bounding box center [92, 307] width 165 height 32
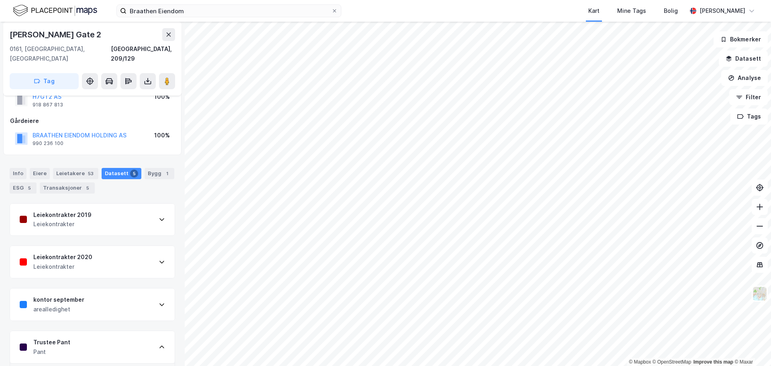
scroll to position [0, 0]
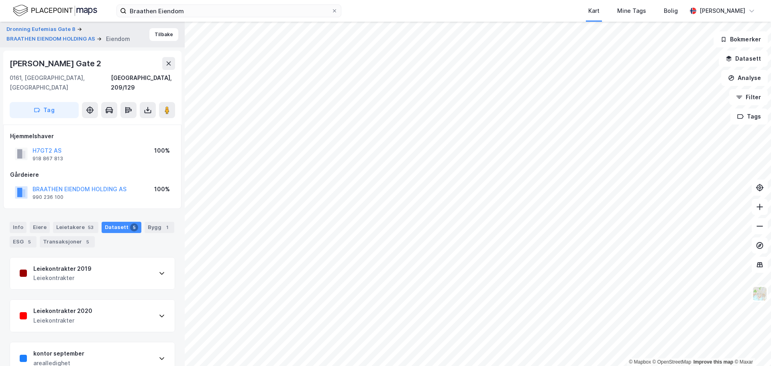
drag, startPoint x: 108, startPoint y: 144, endPoint x: 111, endPoint y: 149, distance: 5.8
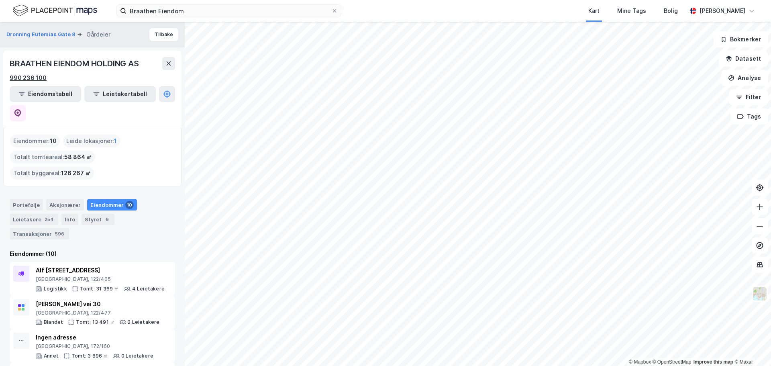
click at [33, 77] on div "990 236 100" at bounding box center [28, 78] width 37 height 10
click at [22, 80] on div "990 236 100" at bounding box center [28, 78] width 37 height 10
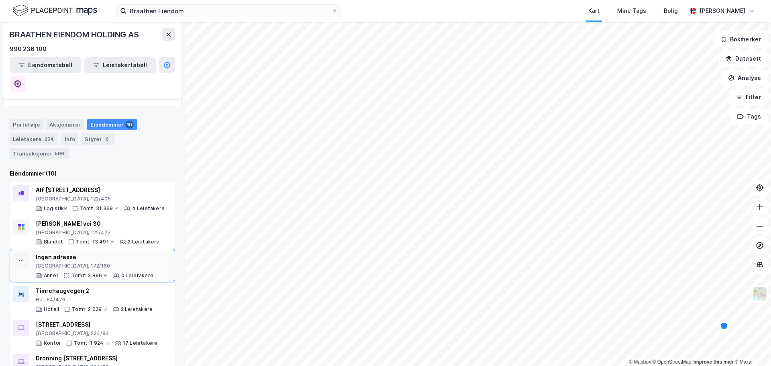
scroll to position [121, 0]
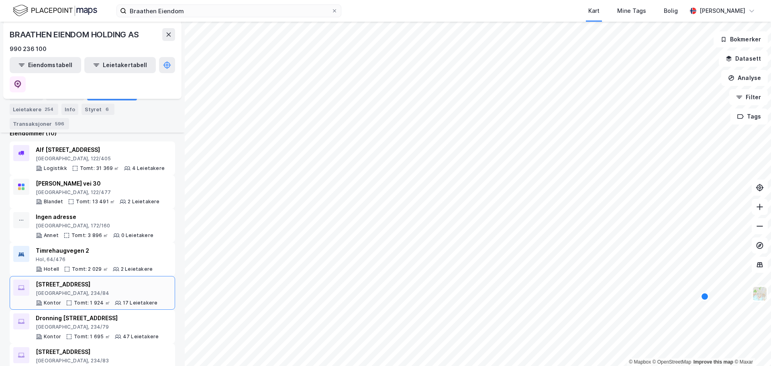
click at [114, 280] on div "[STREET_ADDRESS]" at bounding box center [97, 285] width 122 height 10
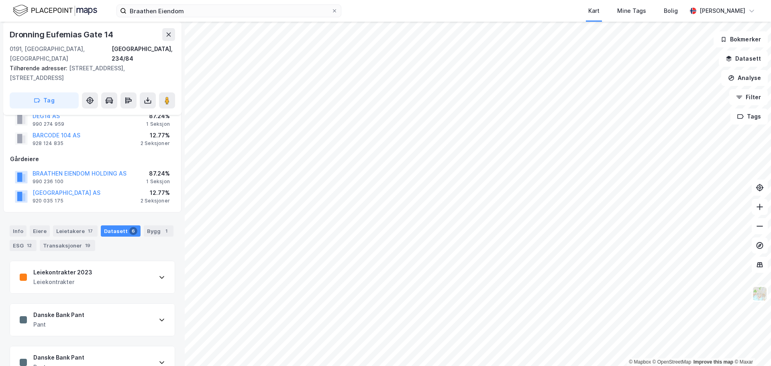
scroll to position [134, 0]
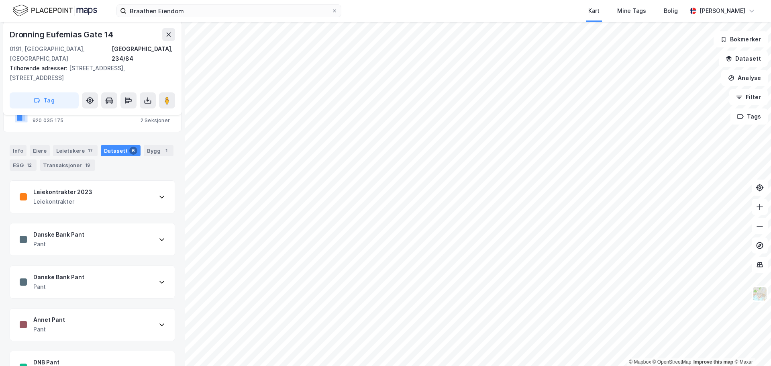
click at [136, 266] on div "Danske Bank Pant Pant" at bounding box center [92, 282] width 165 height 32
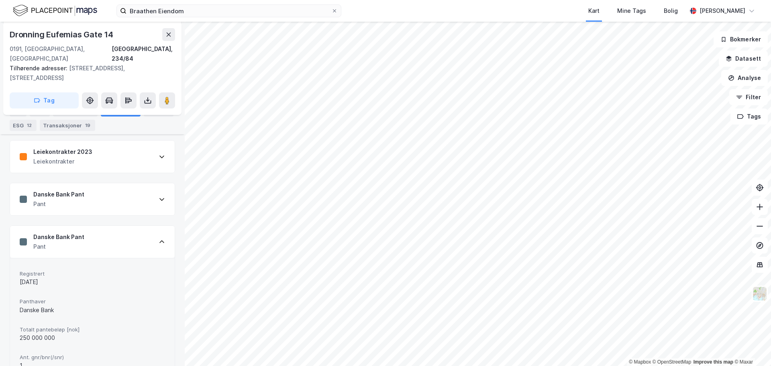
scroll to position [214, 0]
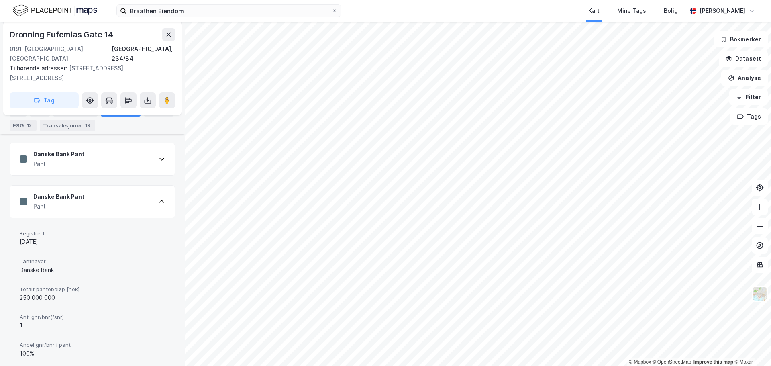
click at [159, 198] on icon at bounding box center [162, 201] width 6 height 6
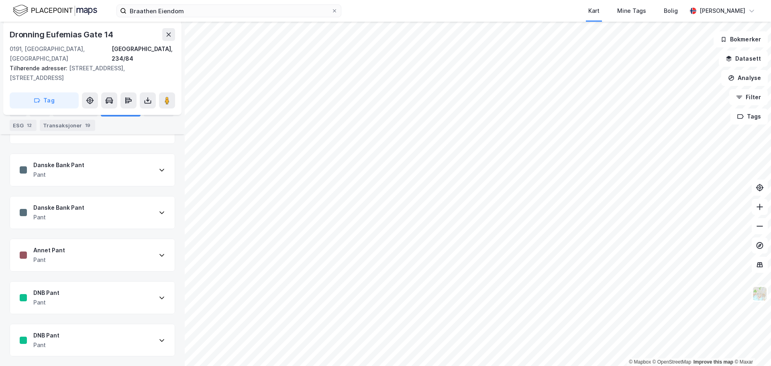
scroll to position [185, 0]
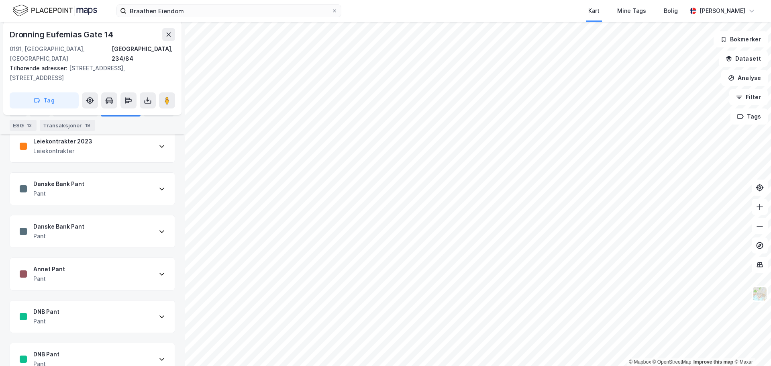
click at [136, 259] on div "Annet Pant Pant" at bounding box center [92, 274] width 165 height 32
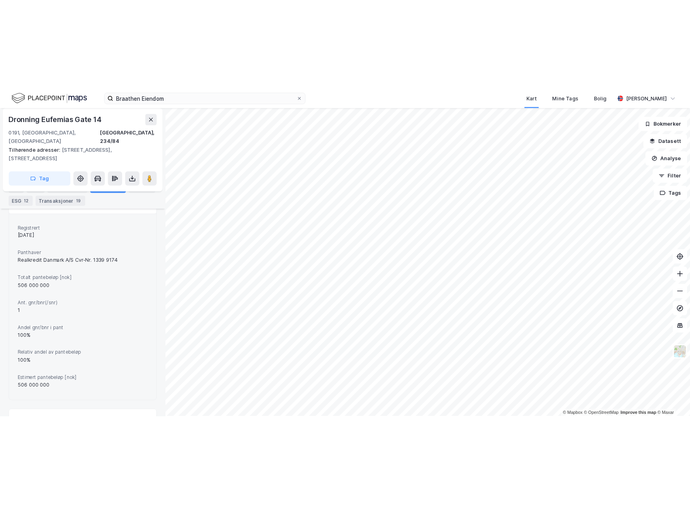
scroll to position [295, 0]
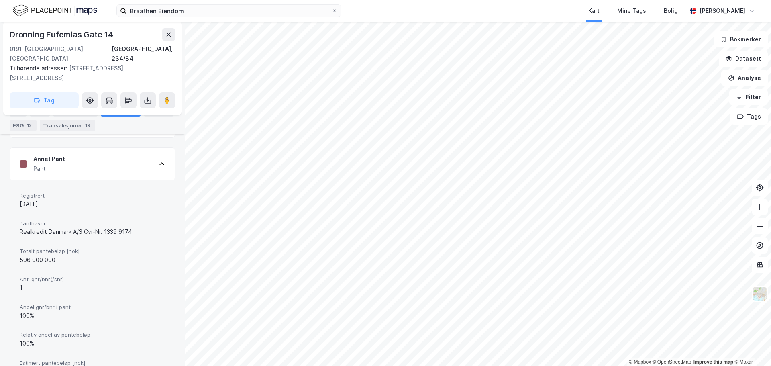
click at [95, 45] on div "[GEOGRAPHIC_DATA], 234/84" at bounding box center [92, 53] width 165 height 19
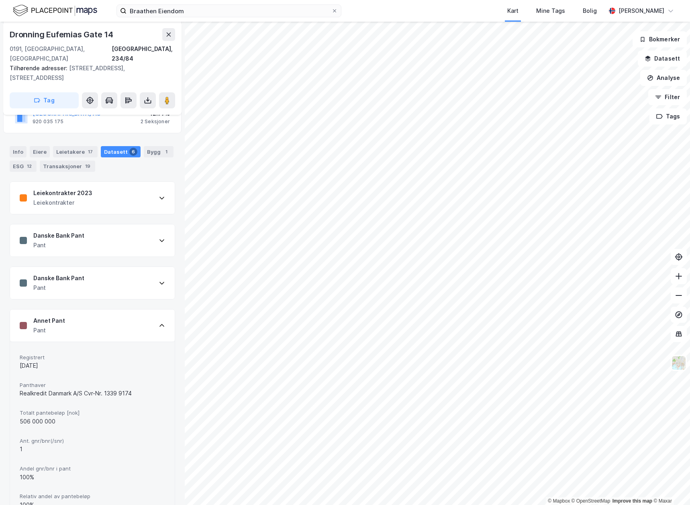
scroll to position [93, 0]
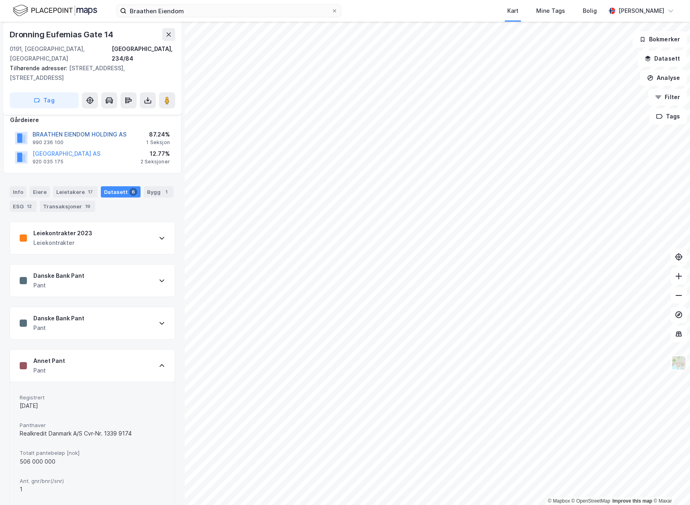
click at [0, 0] on button "BRAATHEN EIENDOM HOLDING AS" at bounding box center [0, 0] width 0 height 0
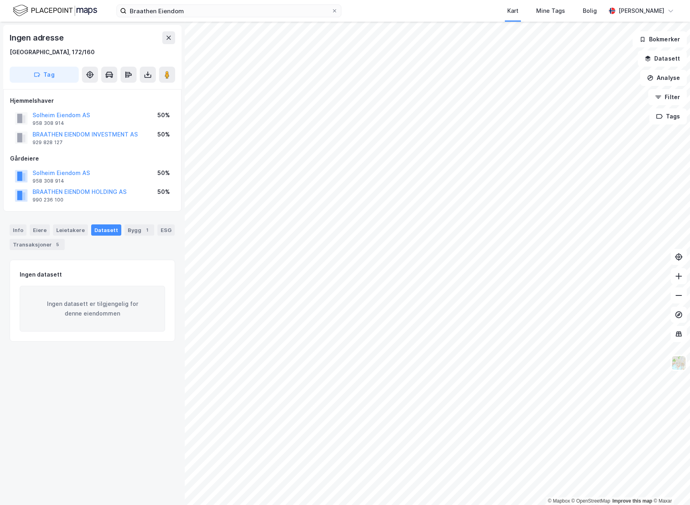
drag, startPoint x: 79, startPoint y: 160, endPoint x: 80, endPoint y: 153, distance: 7.7
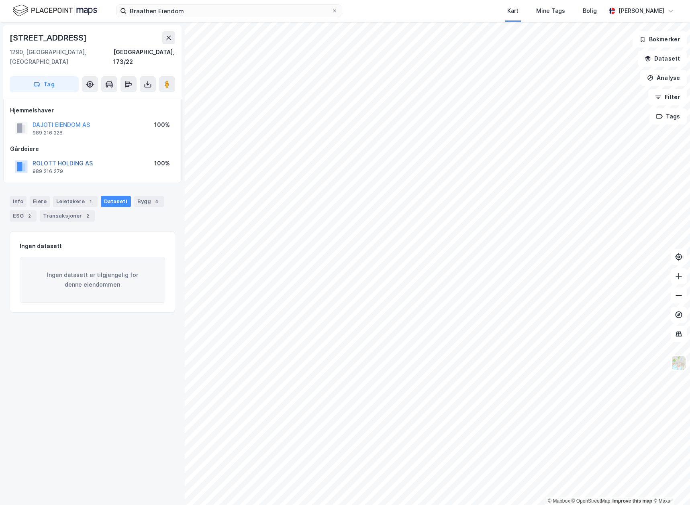
drag, startPoint x: 79, startPoint y: 159, endPoint x: 86, endPoint y: 153, distance: 8.9
